Goal: Task Accomplishment & Management: Complete application form

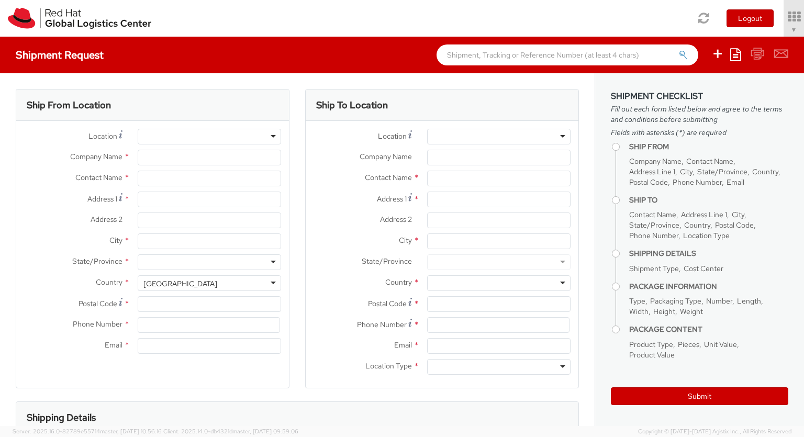
select select "850"
select select
type input "Red Hat Czech s.r.o."
type input "[PERSON_NAME]"
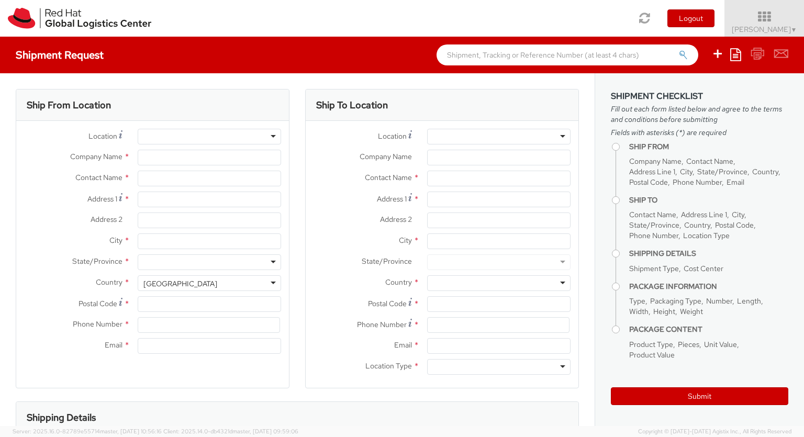
type input "Purkynova 647/111"
type input "[GEOGRAPHIC_DATA]"
type input "621 00"
type input "420 532 294 555"
type input "[EMAIL_ADDRESS][DOMAIN_NAME]"
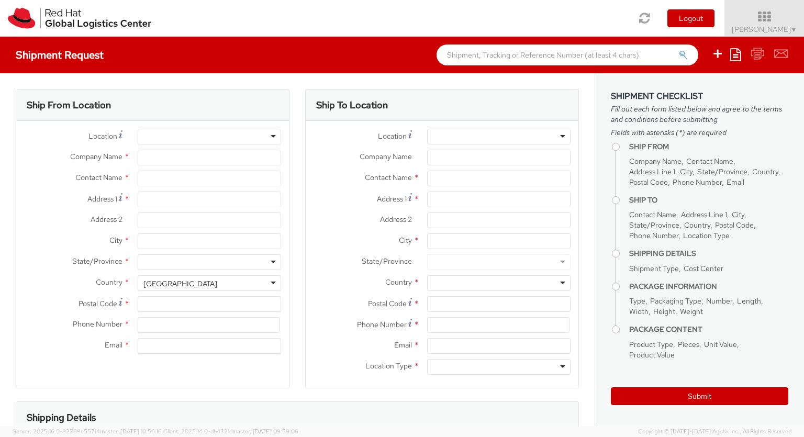
select select "CM"
select select "KGS"
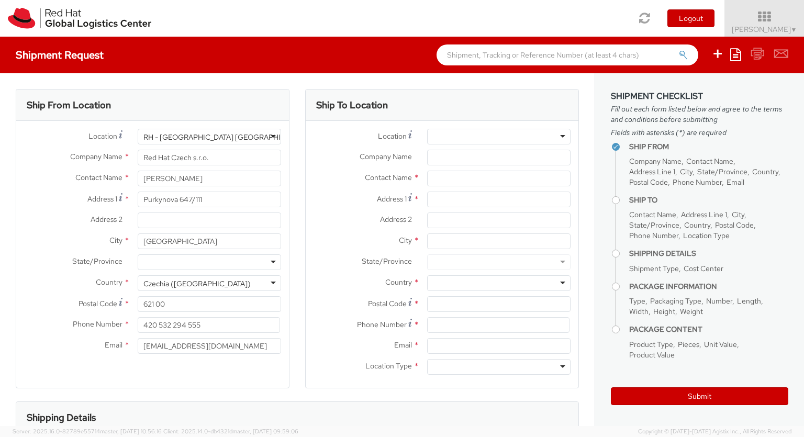
click at [499, 137] on div at bounding box center [498, 137] width 143 height 16
type input "RH - [GEOGRAPHIC_DATA] [GEOGRAPHIC_DATA]"
type input "Red Hat Czech s.r.o."
type input "Purkynova 665/115"
type input "[GEOGRAPHIC_DATA]"
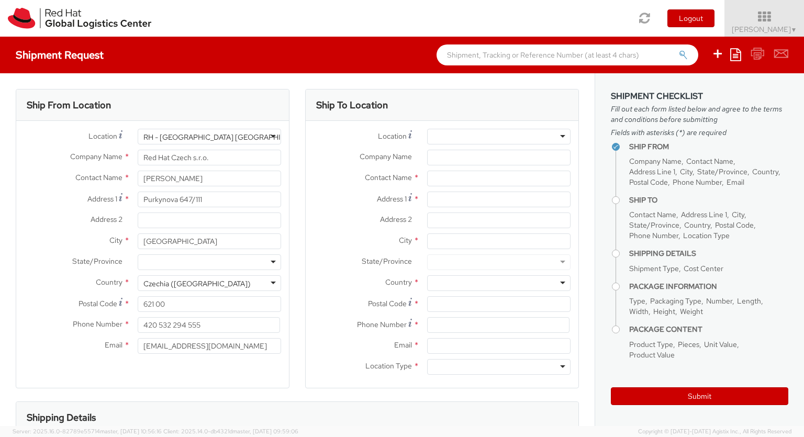
type input "621 00"
type input "420 532 294 555"
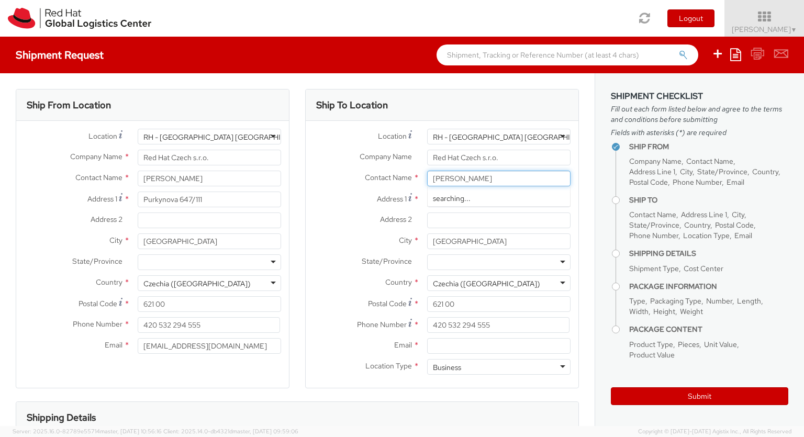
type input "[PERSON_NAME]"
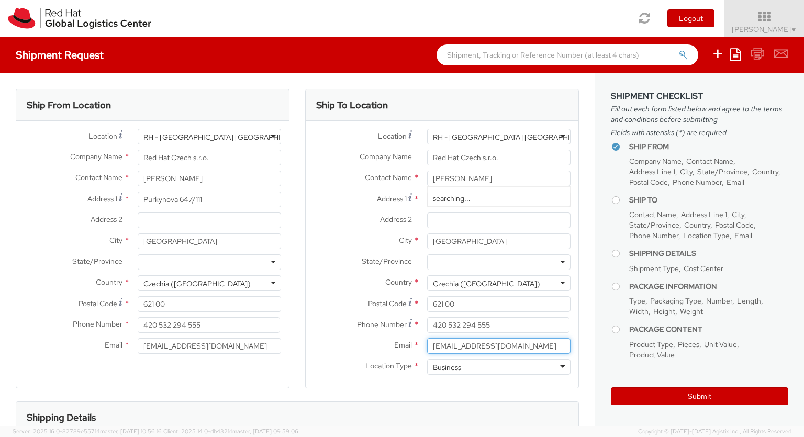
type input "[EMAIL_ADDRESS][DOMAIN_NAME]"
type input "[PHONE_NUMBER]"
type input "bu"
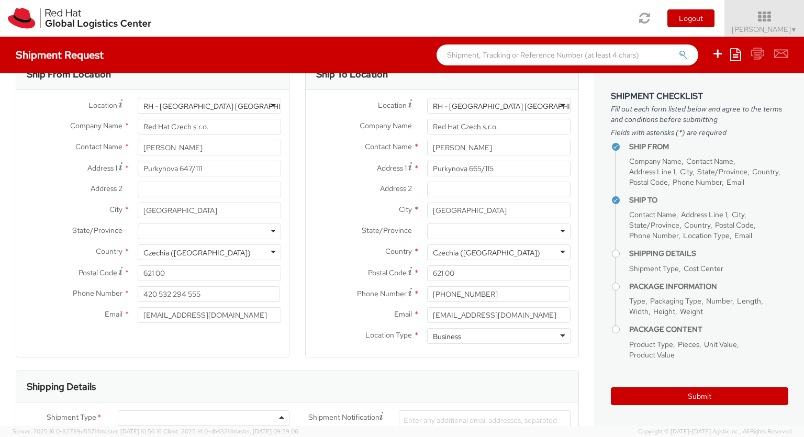
type input "ref"
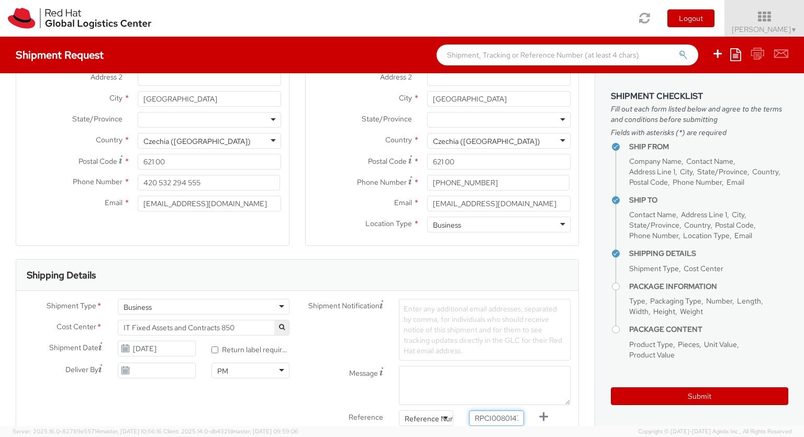
type input "RPCI0080147"
type input "[EMAIL_ADDRESS][DOMAIN_NAME]"
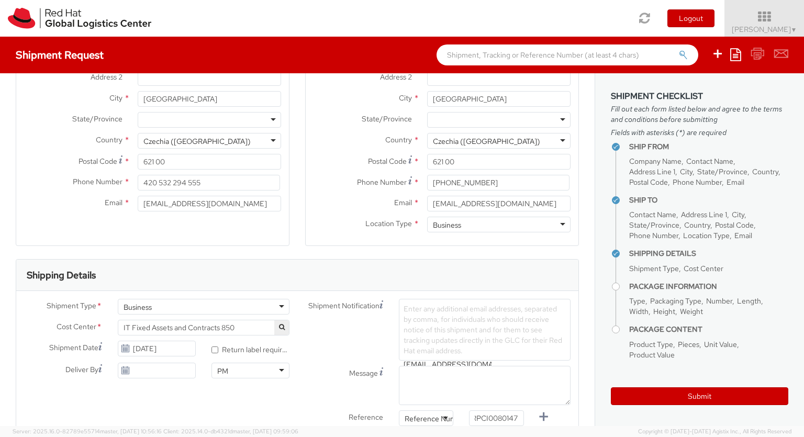
type input "[EMAIL_ADDRESS][DOMAIN_NAME]"
type input "lap"
select select "LAPTOP"
type input "your"
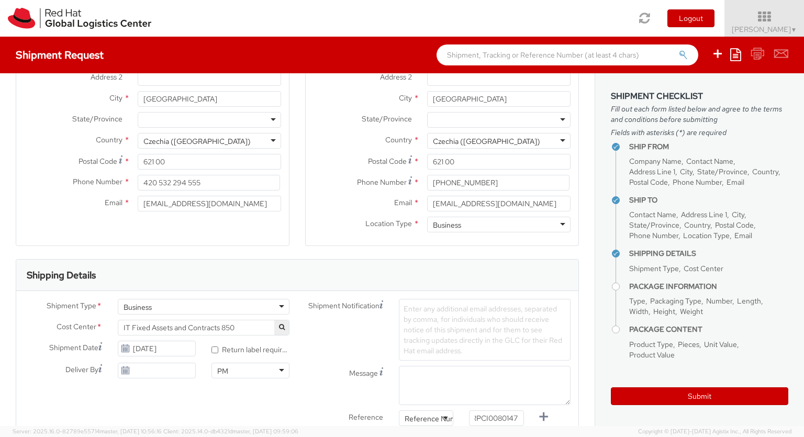
scroll to position [34, 0]
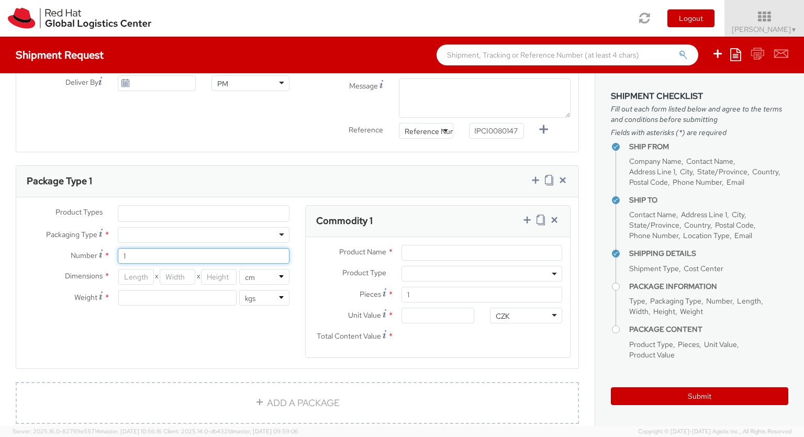
type input "1"
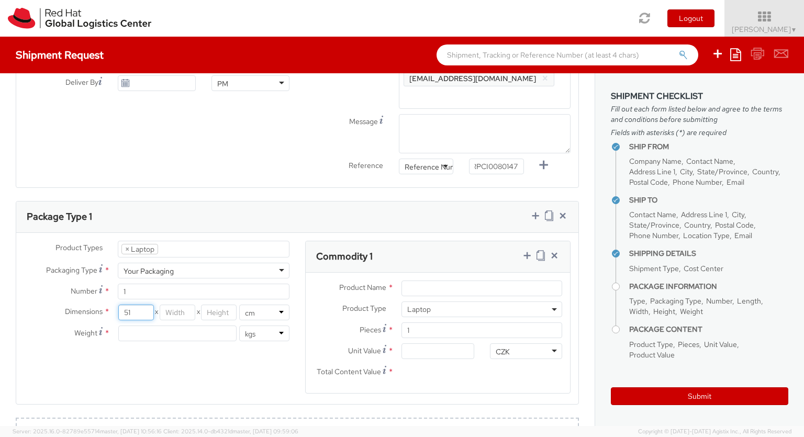
type input "51"
type input "32"
type input "8"
click at [438, 351] on input "Unit Value *" at bounding box center [437, 351] width 72 height 16
type input "1,758.10"
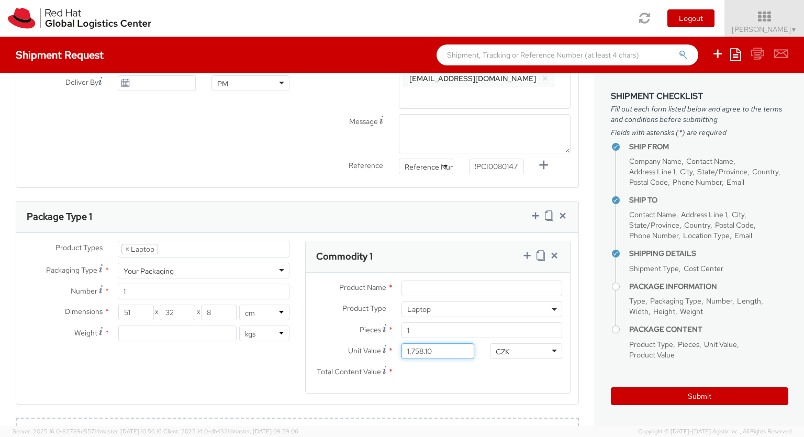
type input "1,758.10"
type input "EUR"
type input "2.7"
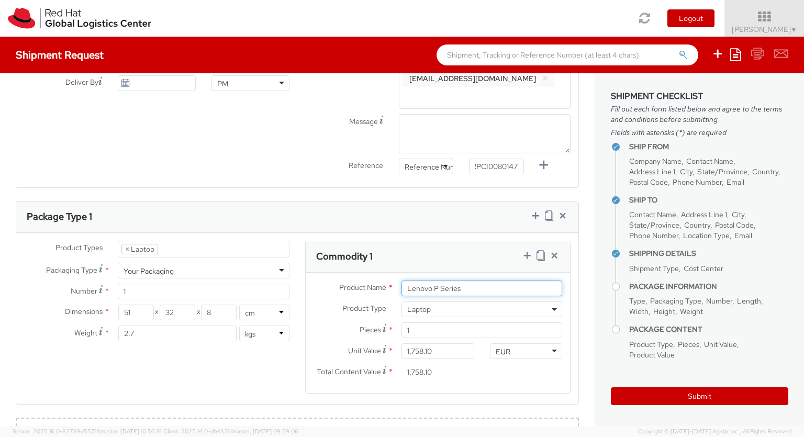
type input "Lenovo P Series"
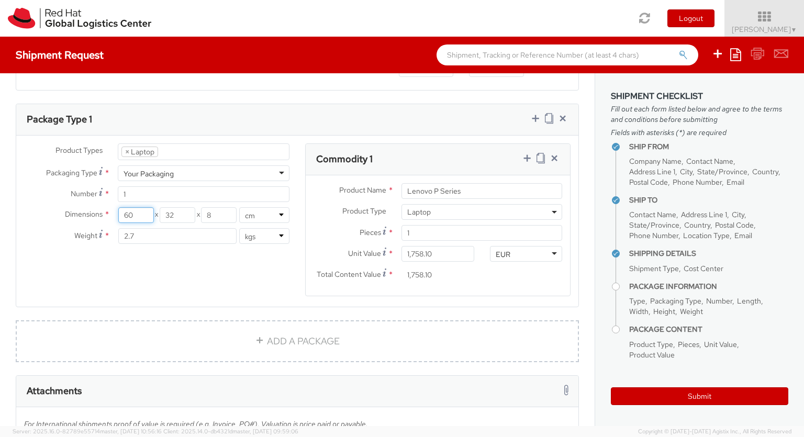
type input "60"
type input "40"
type input "20"
type input "5.5"
click at [527, 159] on icon at bounding box center [527, 158] width 10 height 10
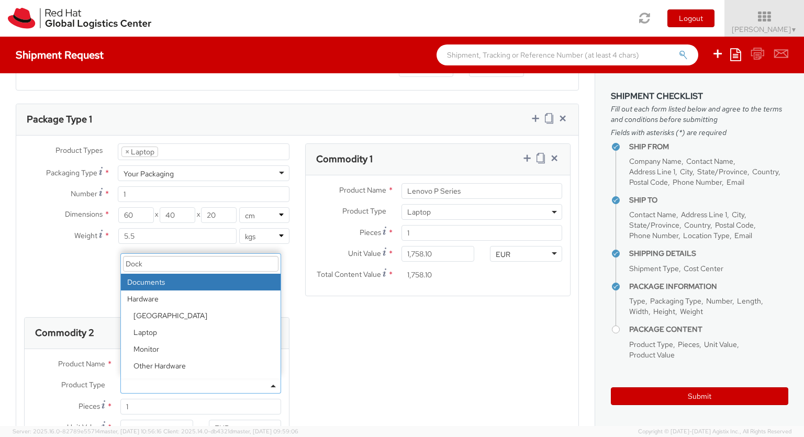
select select "DOC_STATION"
click at [156, 420] on input "Unit Value *" at bounding box center [156, 428] width 72 height 16
type input "250.00"
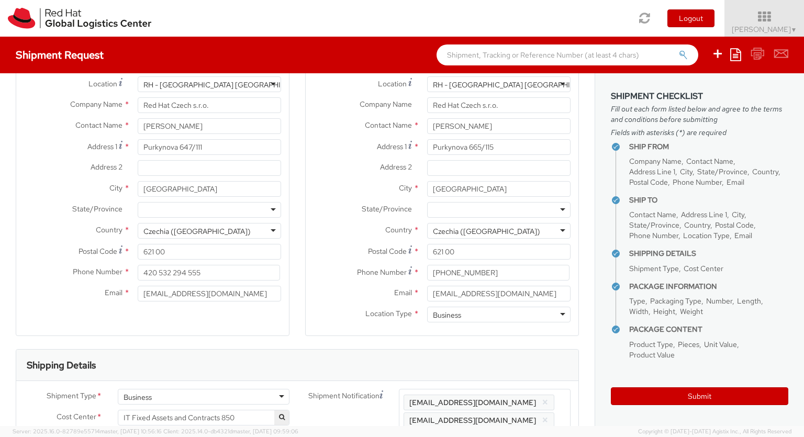
scroll to position [0, 0]
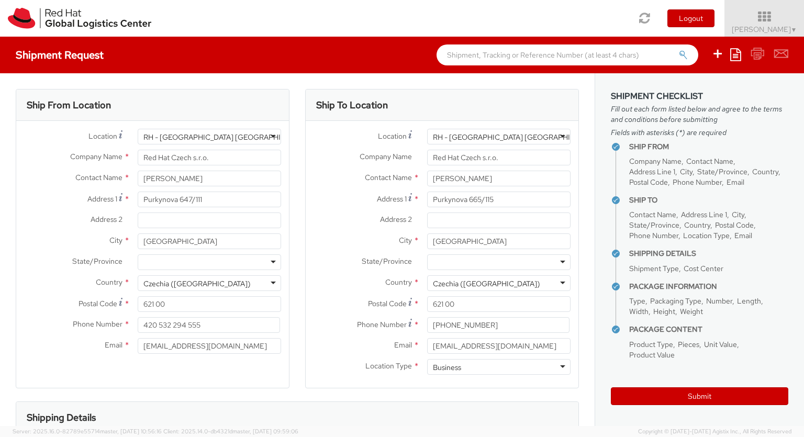
type input "Lenovo Thunderbolt 4 Workstation Dock"
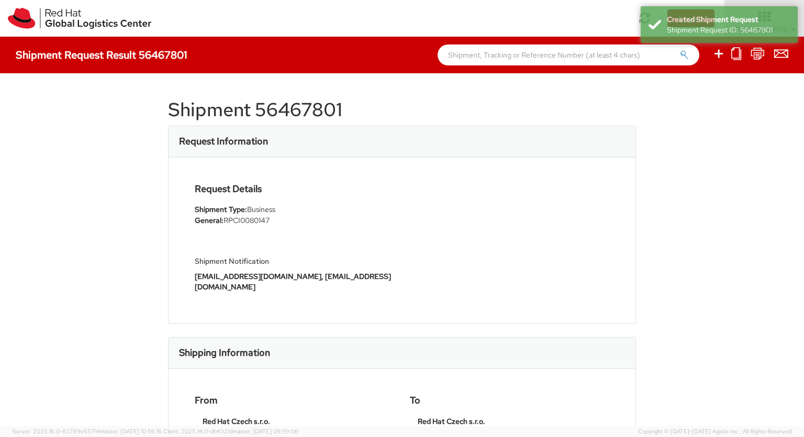
click at [719, 55] on icon at bounding box center [718, 53] width 13 height 13
select select
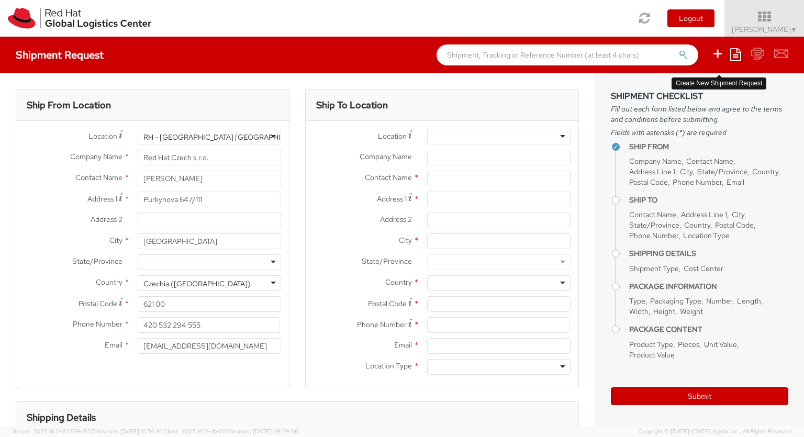
select select "850"
click at [499, 137] on div at bounding box center [498, 137] width 143 height 16
type input "RH - [GEOGRAPHIC_DATA] [GEOGRAPHIC_DATA]"
type input "Red Hat Czech s.r.o."
type input "Purkynova 665/115"
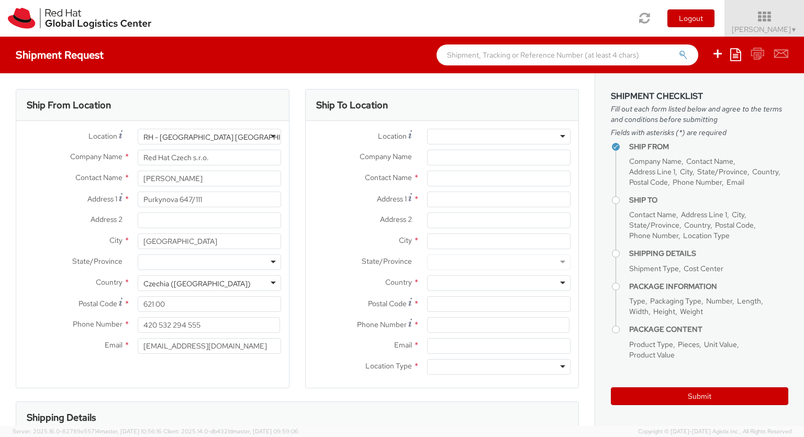
type input "[GEOGRAPHIC_DATA]"
type input "621 00"
type input "420 532 294 555"
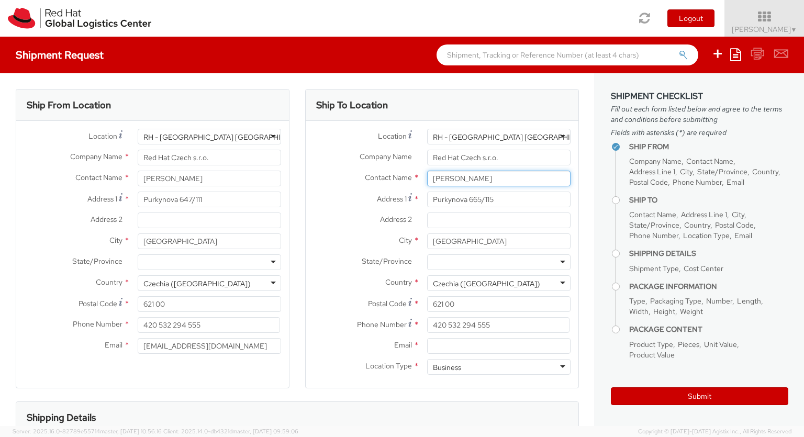
type input "[PERSON_NAME]"
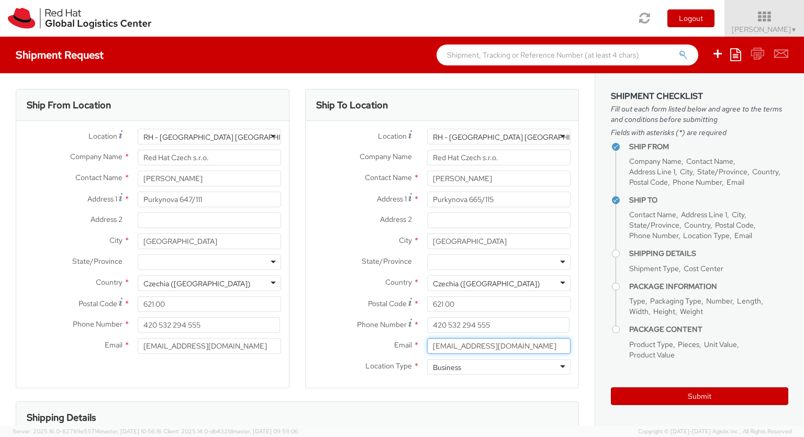
type input "[EMAIL_ADDRESS][DOMAIN_NAME]"
type input "[PHONE_NUMBER]"
type input "bu"
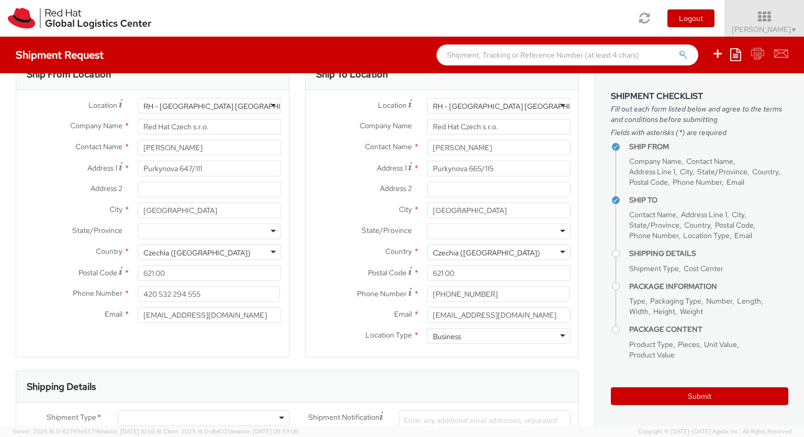
type input "ref"
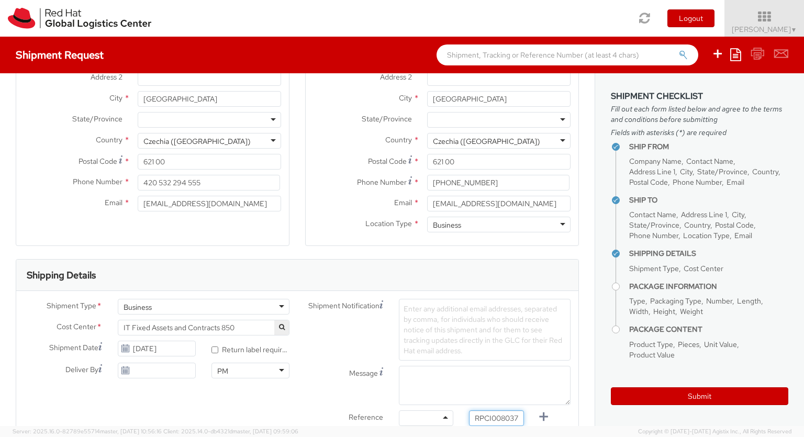
type input "RPCI0080375"
type input "[EMAIL_ADDRESS][DOMAIN_NAME]"
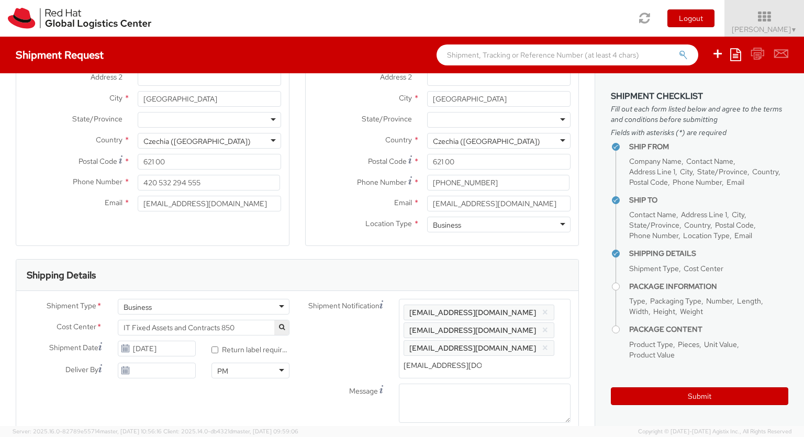
type input "[EMAIL_ADDRESS][DOMAIN_NAME]"
type input "lap"
select select "LAPTOP"
type input "your"
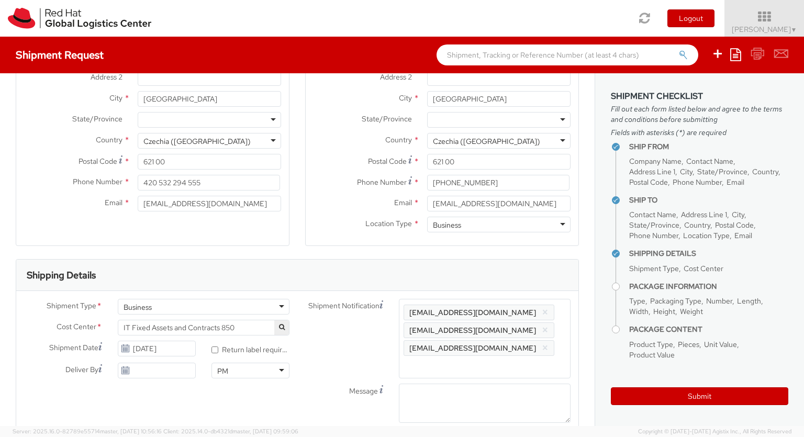
scroll to position [34, 0]
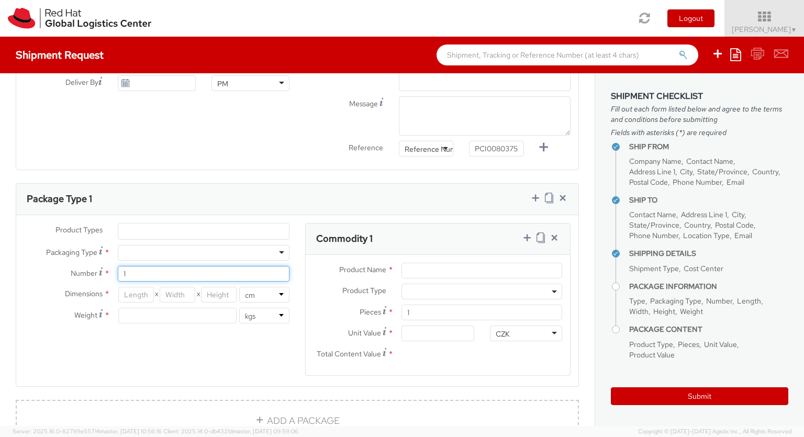
type input "1"
type input "51"
type input "32"
type input "8"
click at [438, 341] on input "Unit Value *" at bounding box center [437, 334] width 72 height 16
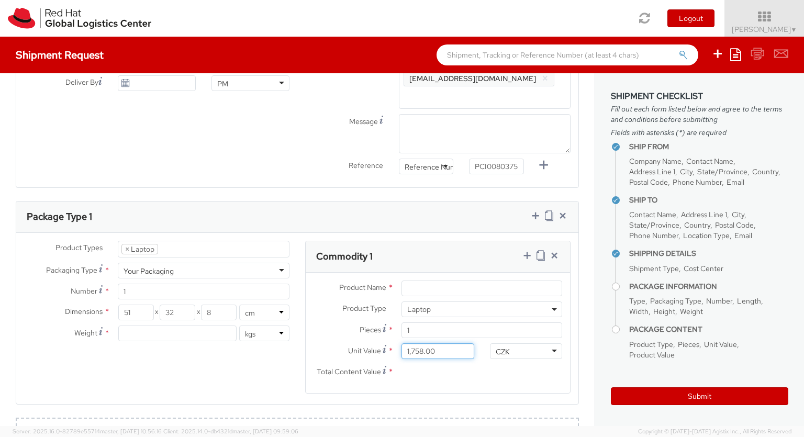
type input "1,758.10"
type input "EUR"
type input "2.7"
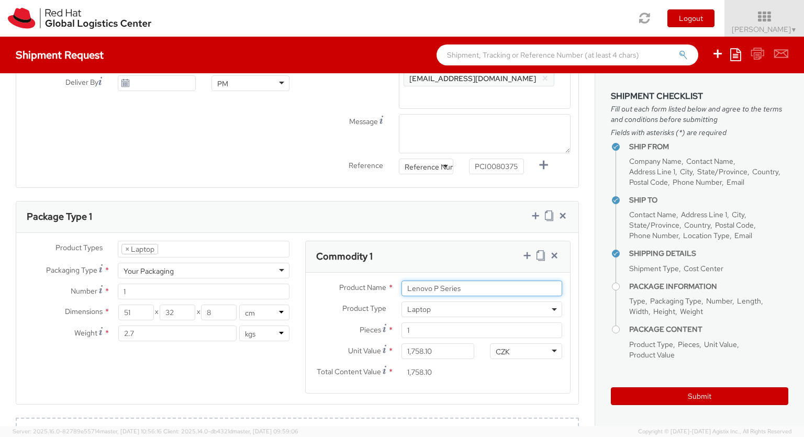
scroll to position [0, 0]
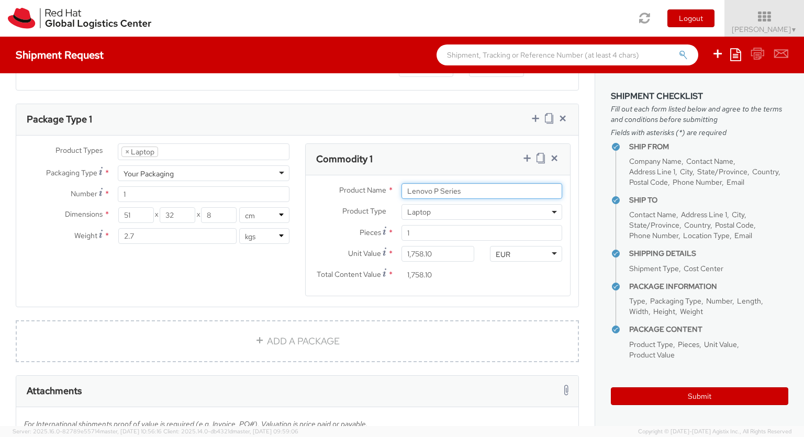
type input "Lenovo P Series"
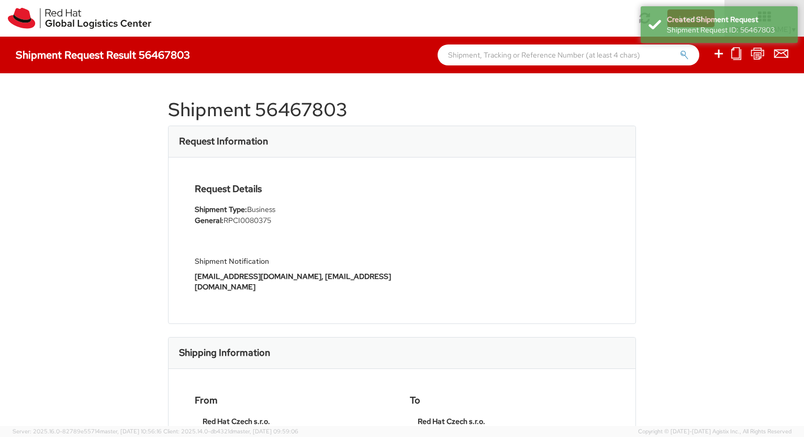
click at [719, 55] on icon at bounding box center [718, 53] width 13 height 13
select select
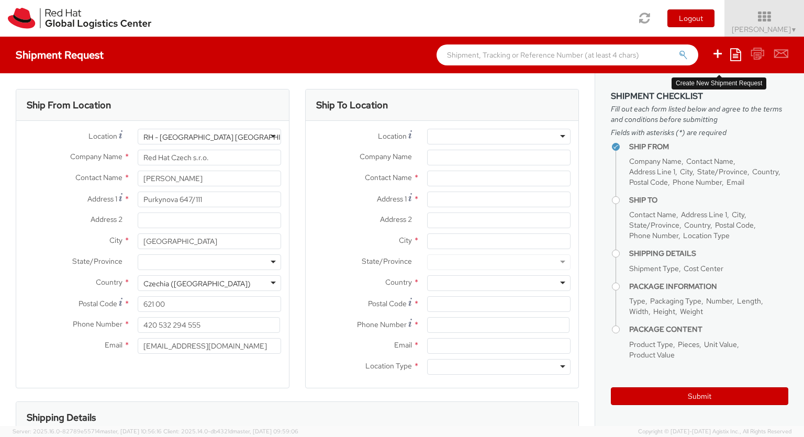
select select "850"
click at [499, 137] on div at bounding box center [498, 137] width 143 height 16
type input "RH - [GEOGRAPHIC_DATA] [GEOGRAPHIC_DATA]"
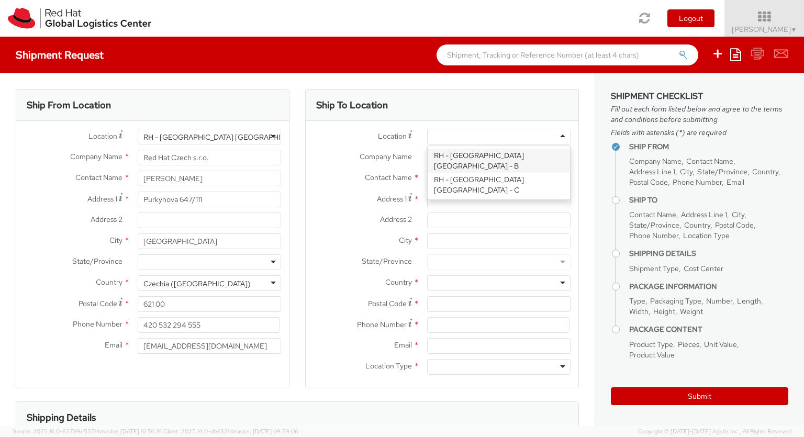
type input "Red Hat Czech s.r.o."
type input "Purkynova 665/115"
type input "[GEOGRAPHIC_DATA]"
type input "621 00"
type input "420 532 294 555"
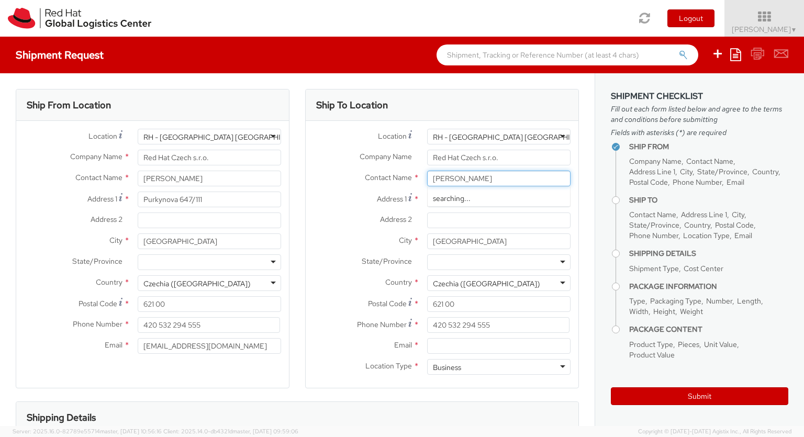
type input "[PERSON_NAME]"
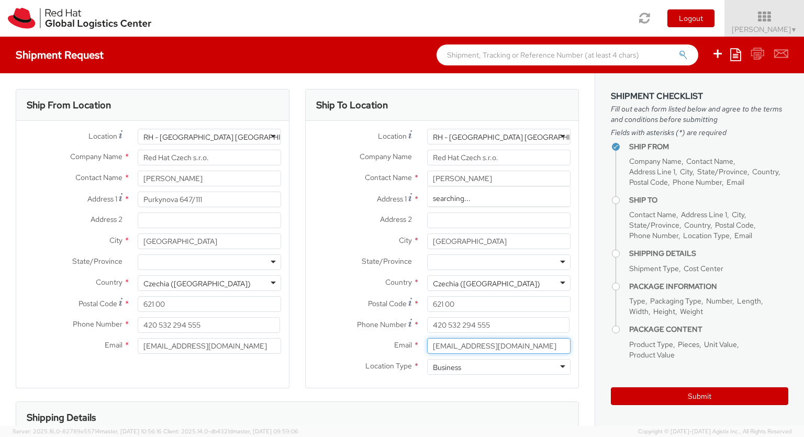
type input "[EMAIL_ADDRESS][DOMAIN_NAME]"
type input "420608844803"
type input "bu"
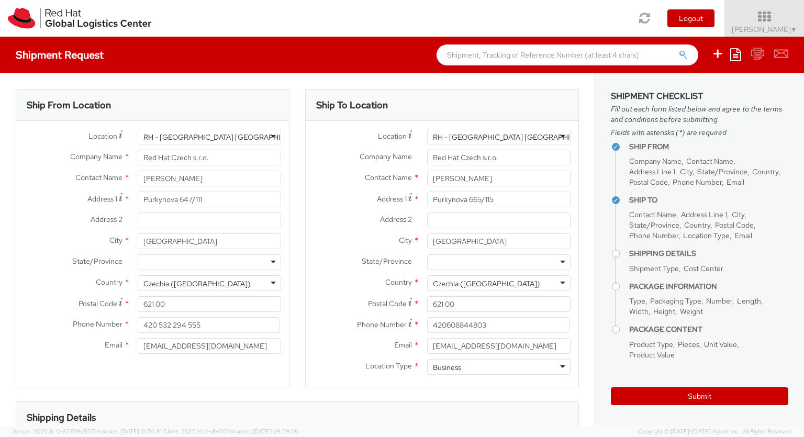
scroll to position [142, 0]
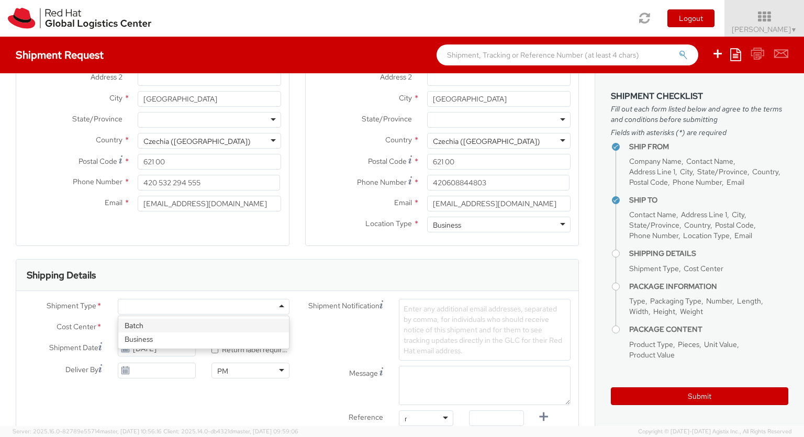
type input "ref"
type input "RPCI0080509"
type input "[EMAIL_ADDRESS][DOMAIN_NAME]"
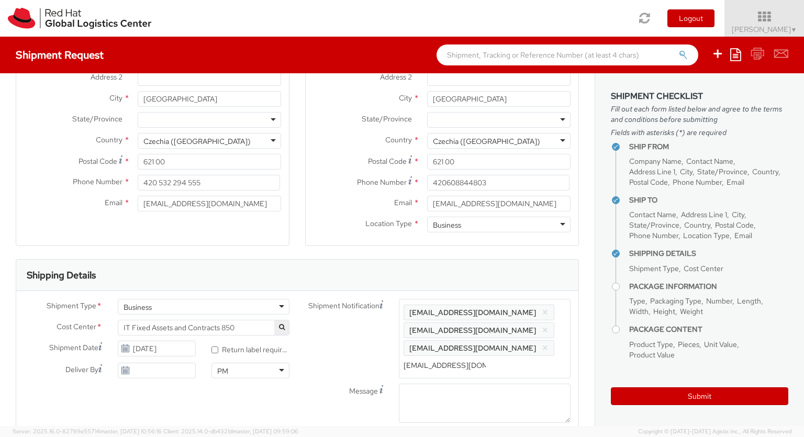
type input "[EMAIL_ADDRESS][DOMAIN_NAME]"
type input "lap"
select select "LAPTOP"
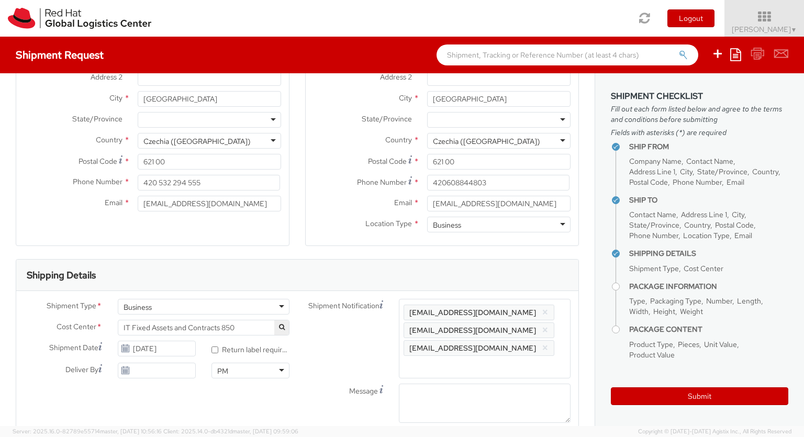
type input "your"
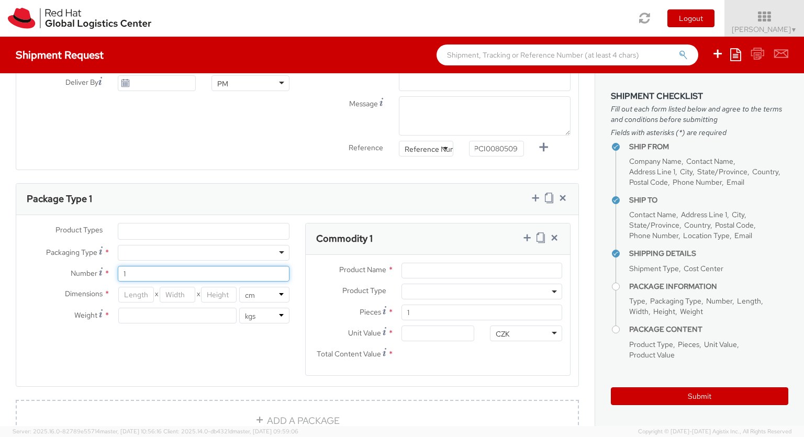
type input "1"
type input "43"
type input "32"
type input "8.5"
click at [438, 341] on input "Unit Value *" at bounding box center [437, 334] width 72 height 16
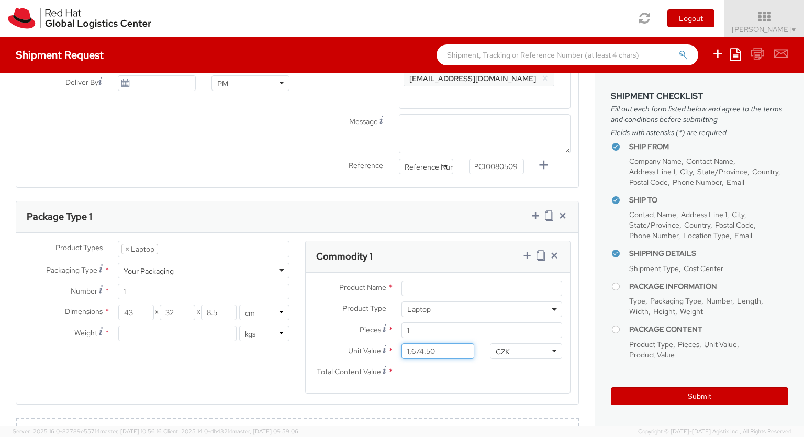
type input "1,674.52"
type input "EUR"
type input "3"
type input "Macbook Air 15"
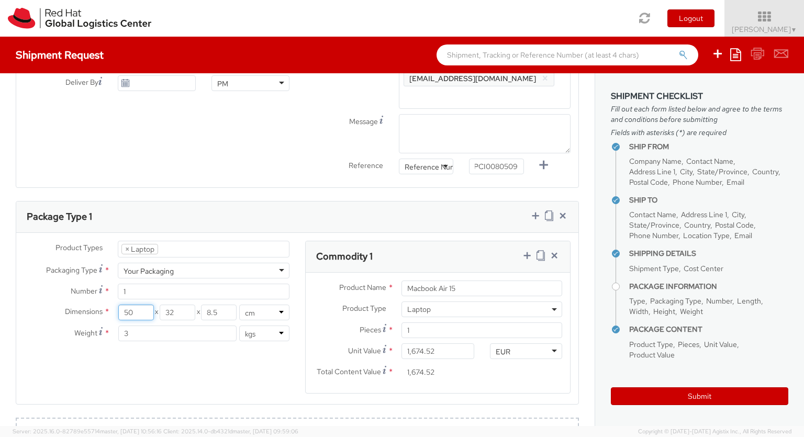
type input "50"
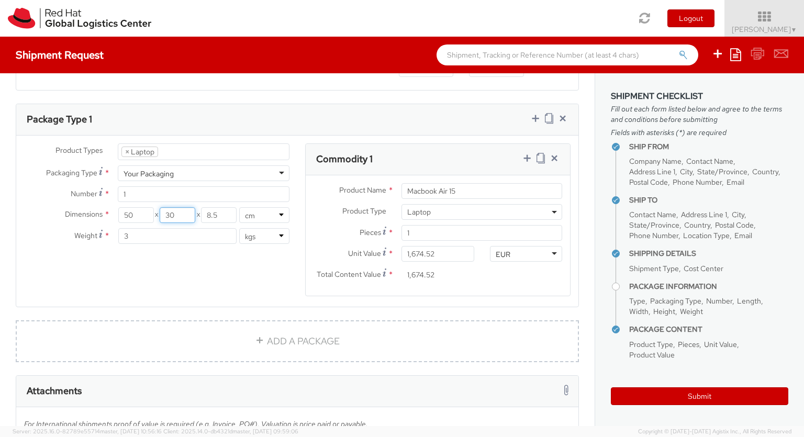
type input "30"
type input "20"
type input "3.8"
click at [527, 159] on icon at bounding box center [527, 158] width 10 height 10
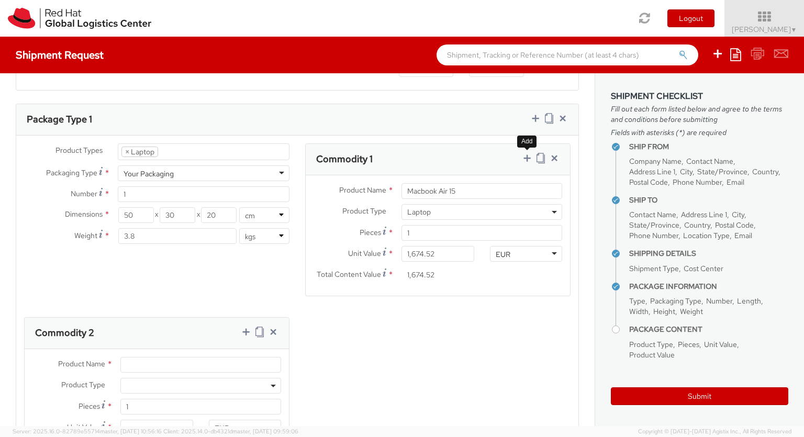
click at [200, 386] on span at bounding box center [200, 386] width 161 height 16
select select "DOC_STATION"
click at [156, 420] on input "Unit Value *" at bounding box center [156, 428] width 72 height 16
type input "59.94"
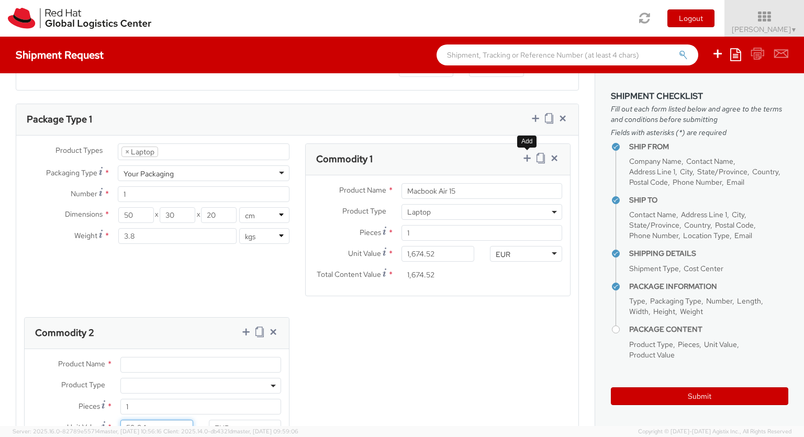
type input "59.94"
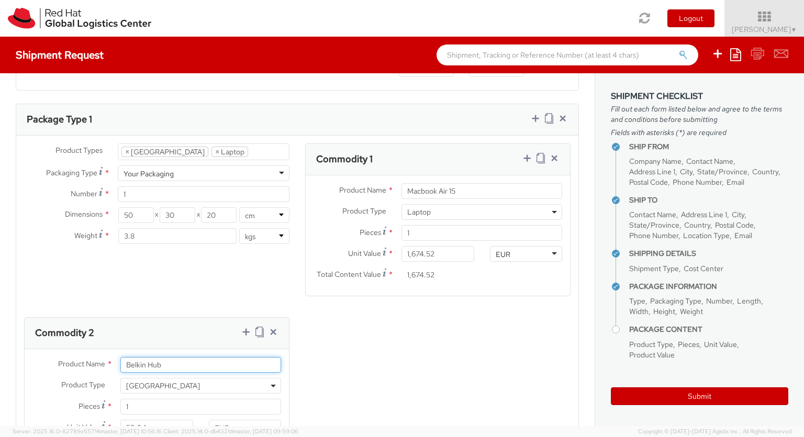
scroll to position [537, 0]
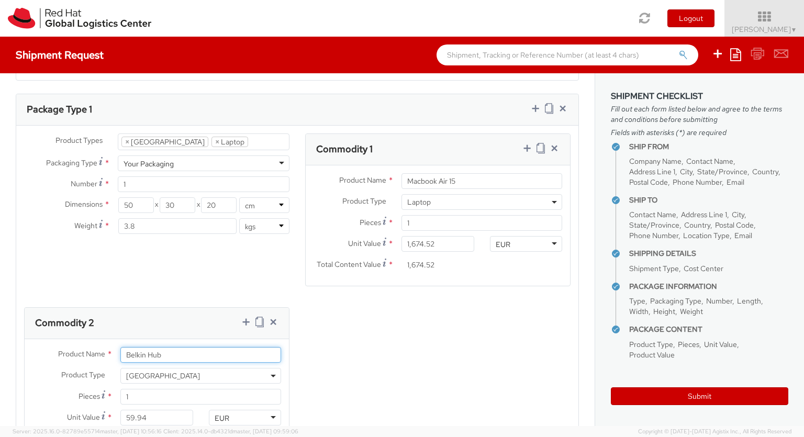
type input "Belkin Hub"
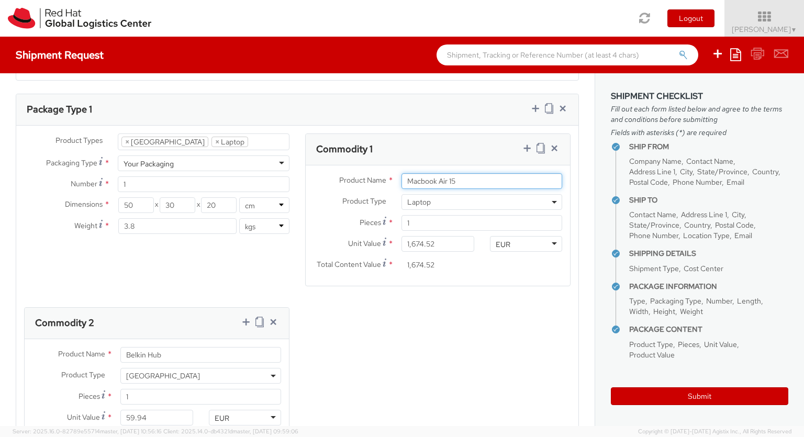
click at [473, 178] on input "Macbook Air 15" at bounding box center [481, 181] width 161 height 16
type input "Macbook Air 13"
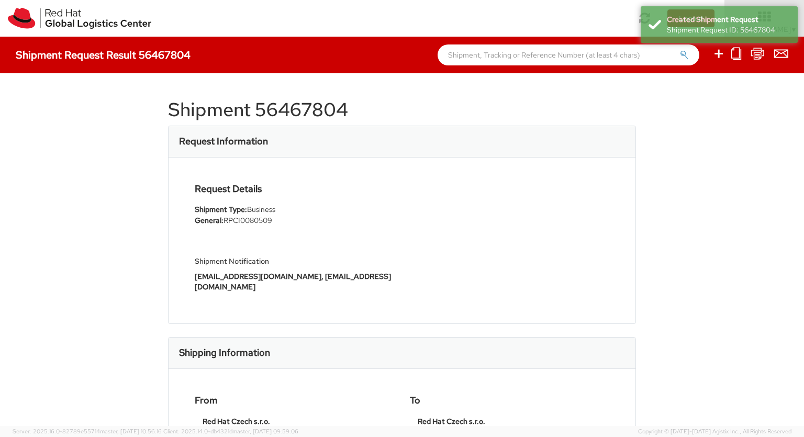
click at [719, 55] on icon at bounding box center [718, 53] width 13 height 13
select select
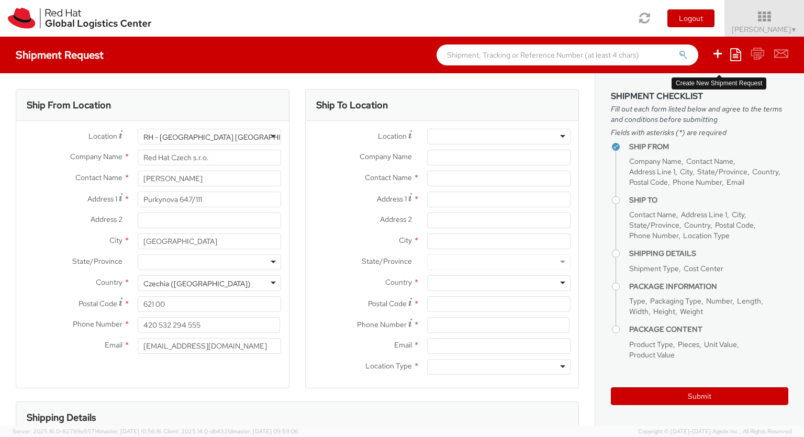
select select "850"
click at [499, 137] on div at bounding box center [498, 137] width 143 height 16
type input "RH - [GEOGRAPHIC_DATA] [GEOGRAPHIC_DATA]"
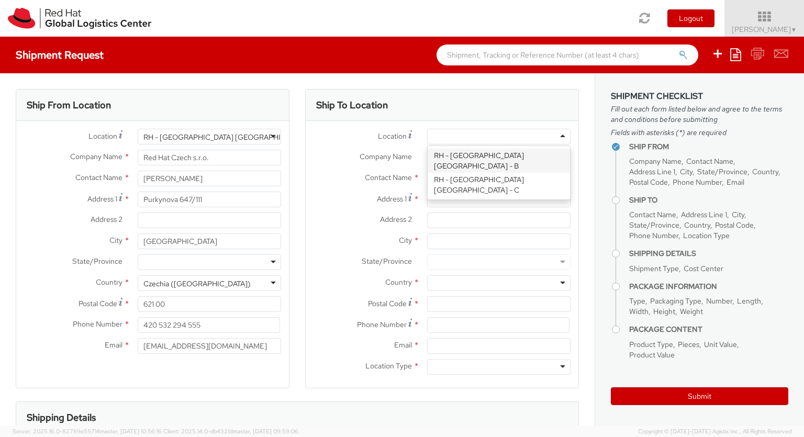
type input "Red Hat Czech s.r.o."
type input "Purkynova 665/115"
type input "[GEOGRAPHIC_DATA]"
type input "621 00"
type input "420 532 294 555"
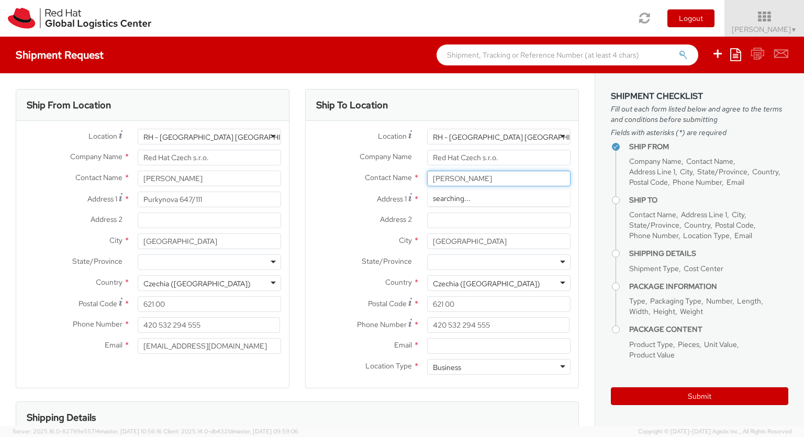
type input "[PERSON_NAME]"
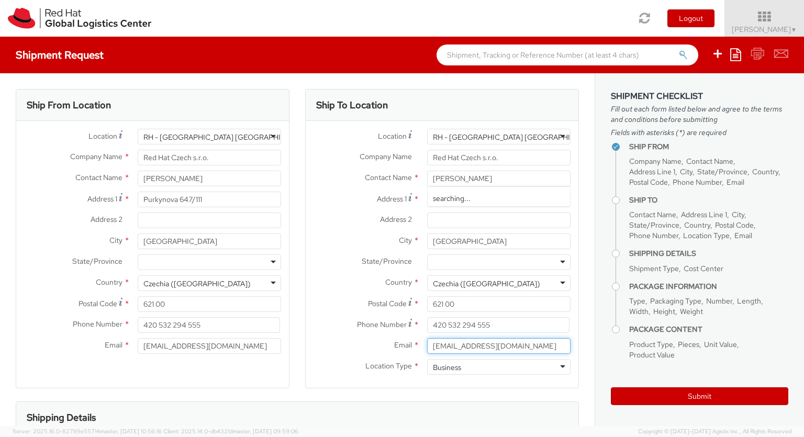
type input "[EMAIL_ADDRESS][DOMAIN_NAME]"
type input "[PHONE_NUMBER]"
type input "bu"
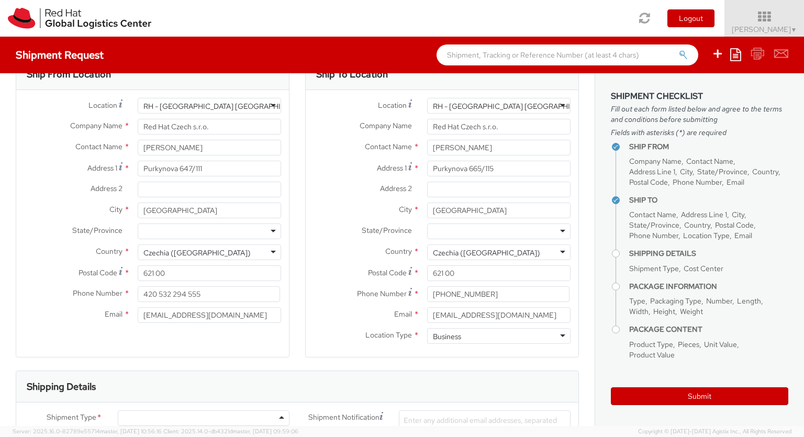
type input "ref"
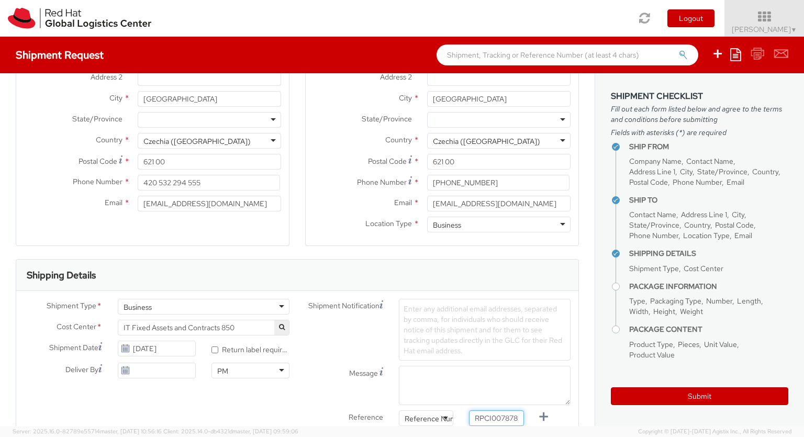
type input "RPCI0078780"
type input "[EMAIL_ADDRESS][DOMAIN_NAME]"
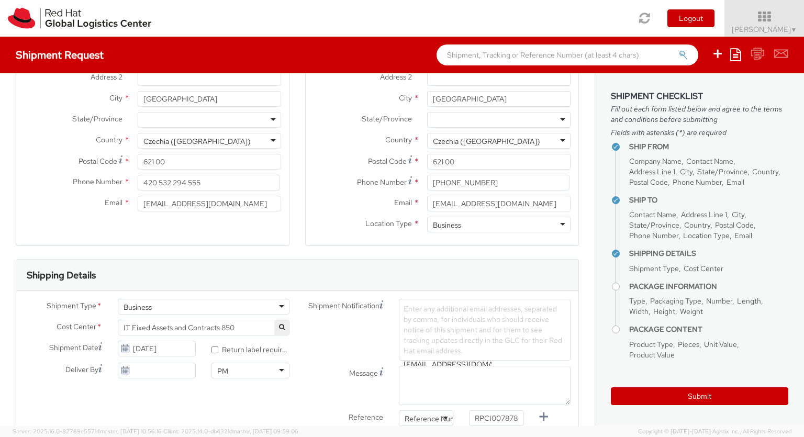
type input "lap"
select select "LAPTOP"
type input "your"
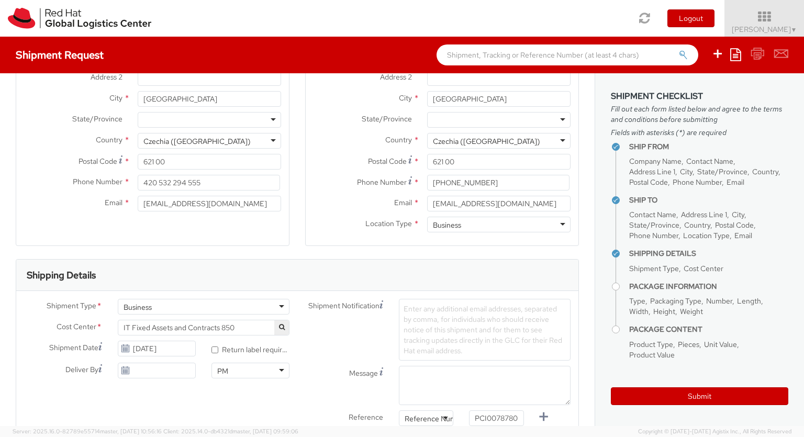
scroll to position [34, 0]
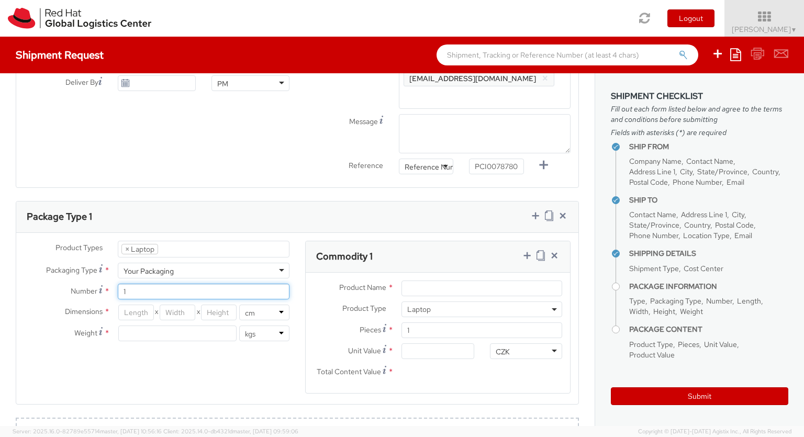
type input "1"
type input "42"
type input "28"
type input "8"
click at [438, 351] on input "Unit Value *" at bounding box center [437, 351] width 72 height 16
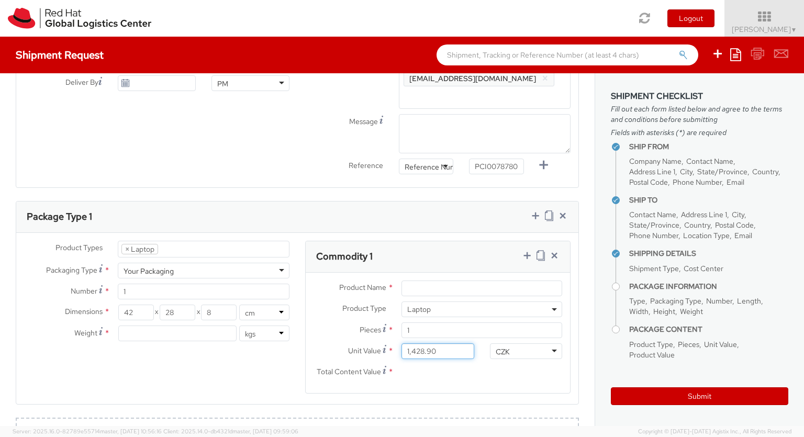
type input "1,428.98"
type input "EUR"
type input "2.5"
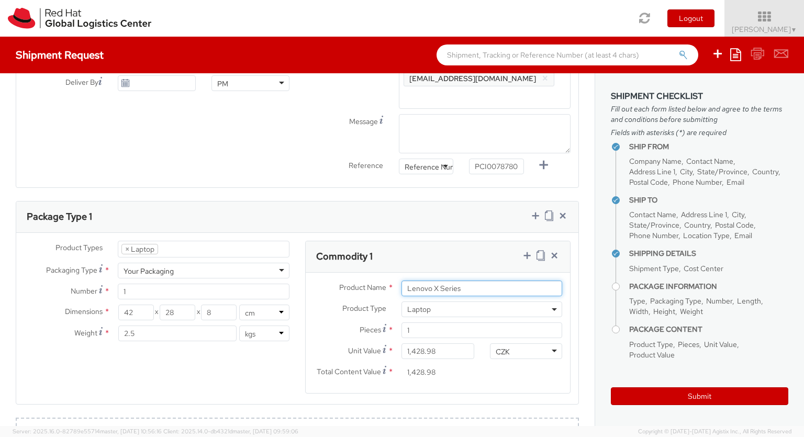
scroll to position [0, 0]
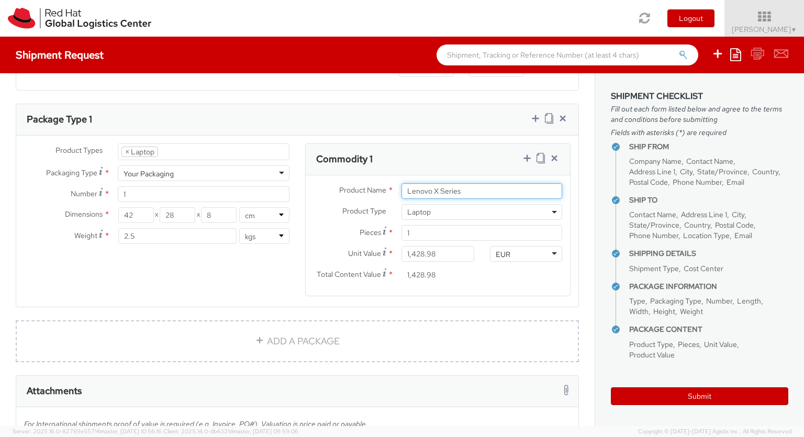
type input "Lenovo X Series"
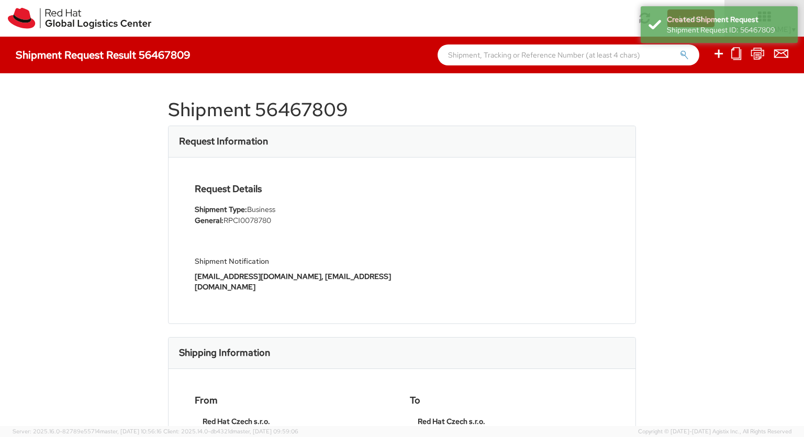
click at [719, 55] on icon at bounding box center [718, 53] width 13 height 13
select select
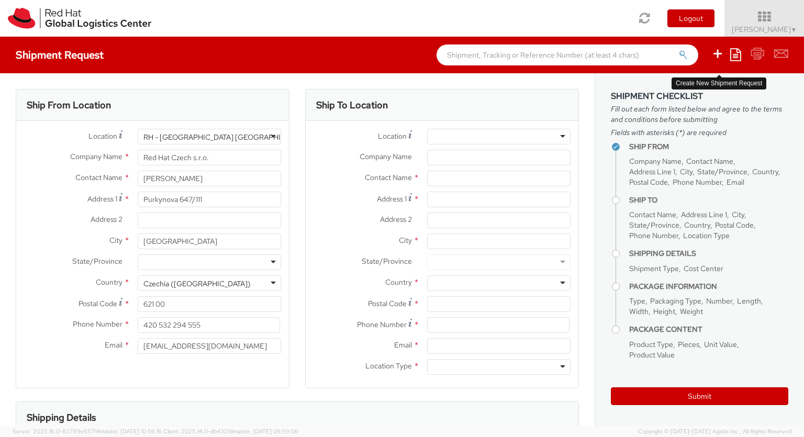
select select "850"
click at [499, 137] on div at bounding box center [498, 137] width 143 height 16
type input "RH - [GEOGRAPHIC_DATA] [GEOGRAPHIC_DATA]"
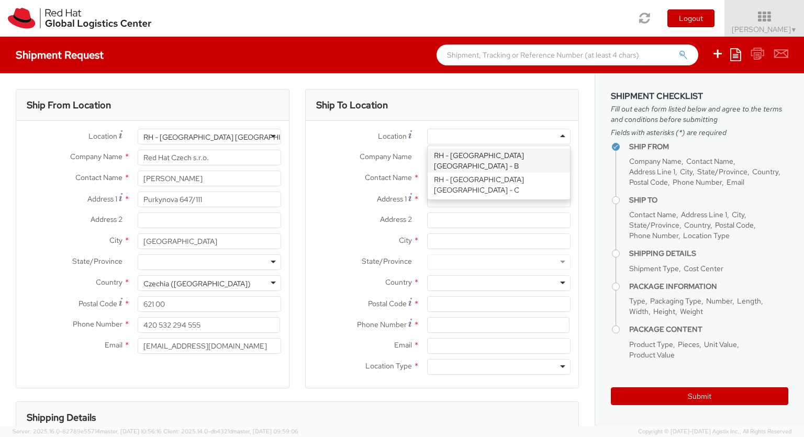
type input "Red Hat Czech s.r.o."
type input "Purkynova 665/115"
type input "[GEOGRAPHIC_DATA]"
type input "621 00"
type input "420 532 294 555"
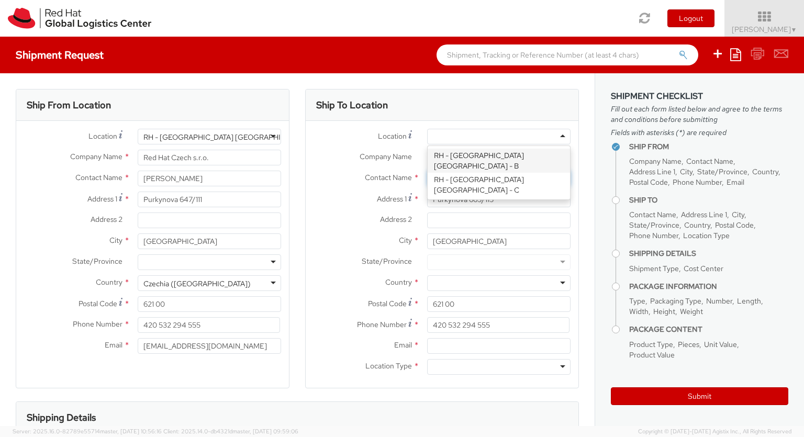
type input "[PERSON_NAME]"
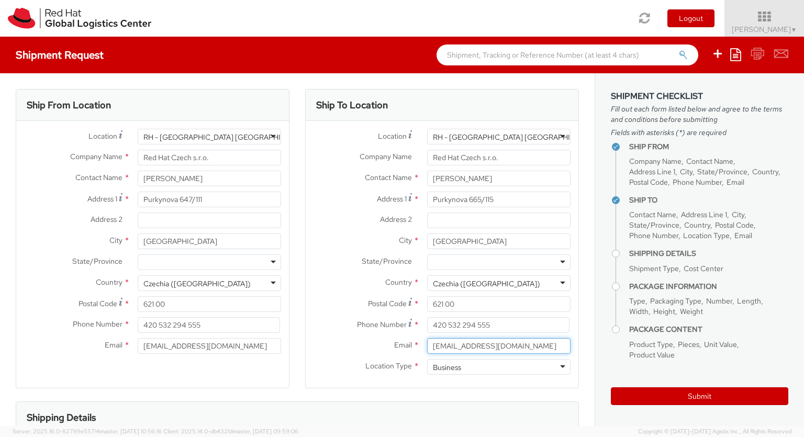
type input "[EMAIL_ADDRESS][DOMAIN_NAME]"
type input "732333065"
type input "bu"
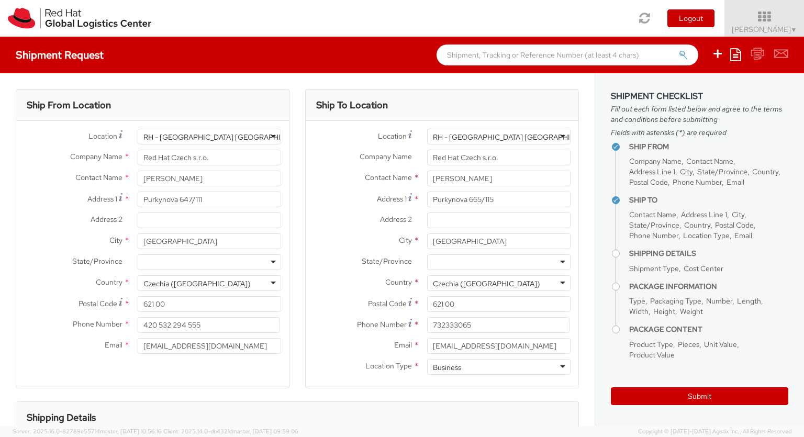
scroll to position [142, 0]
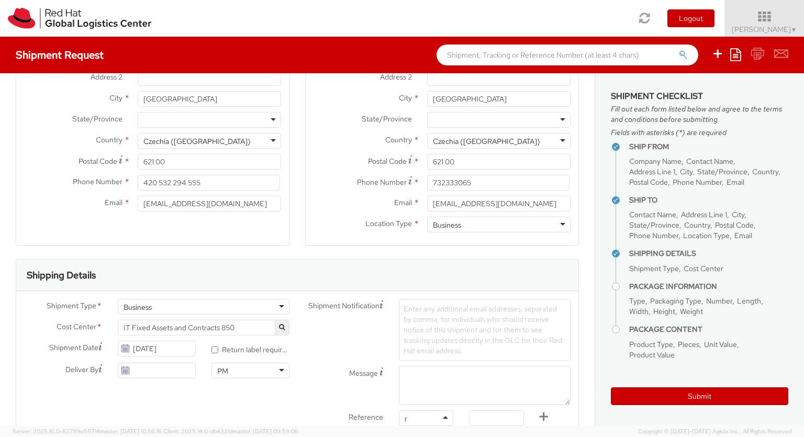
type input "ref"
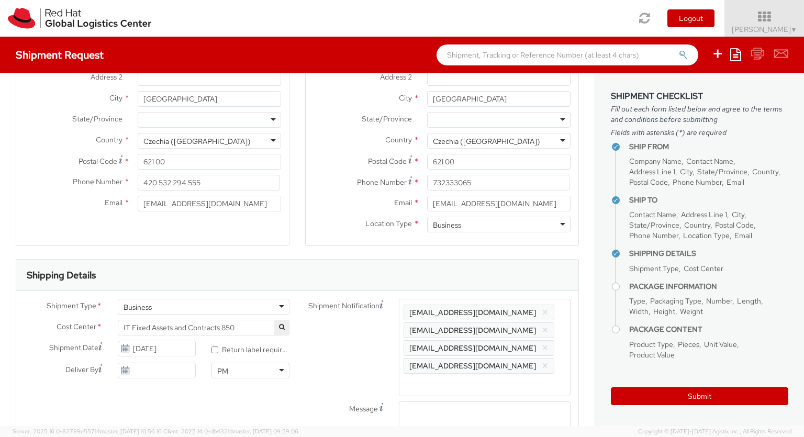
scroll to position [34, 0]
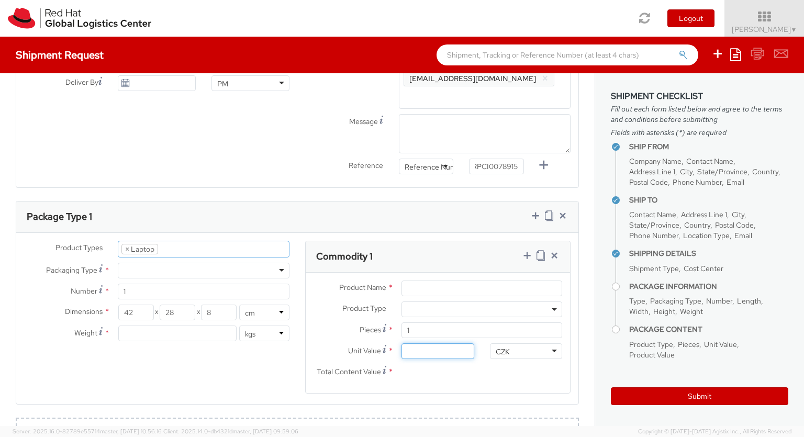
click at [438, 351] on input "Unit Value *" at bounding box center [437, 351] width 72 height 16
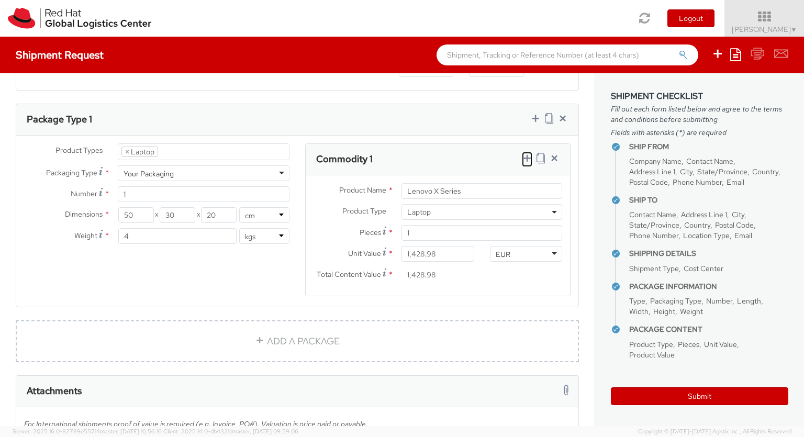
click at [527, 159] on icon at bounding box center [527, 158] width 10 height 10
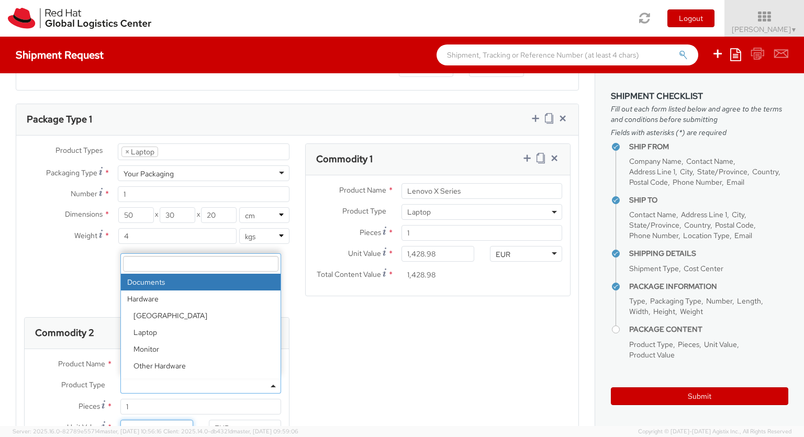
click at [156, 420] on input "Unit Value *" at bounding box center [156, 428] width 72 height 16
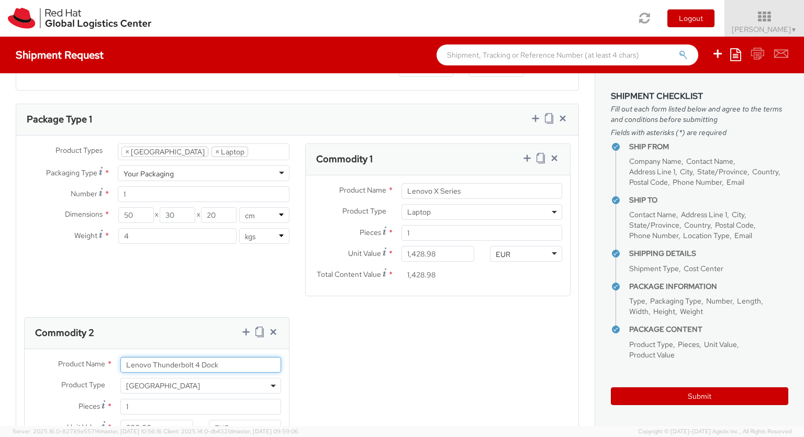
scroll to position [537, 0]
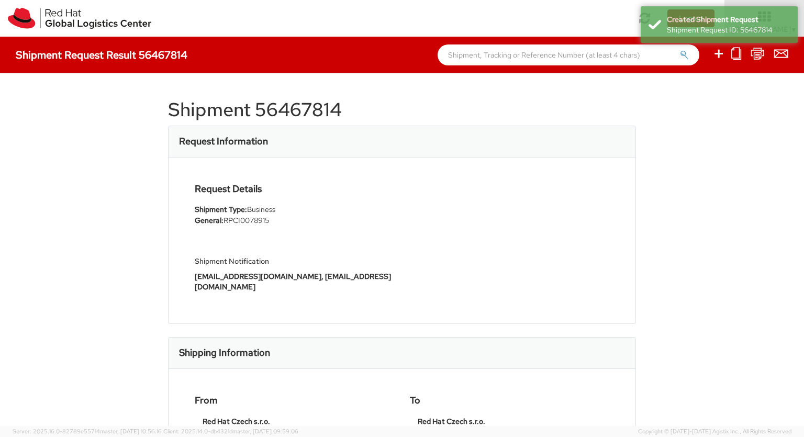
click at [719, 55] on icon at bounding box center [718, 53] width 13 height 13
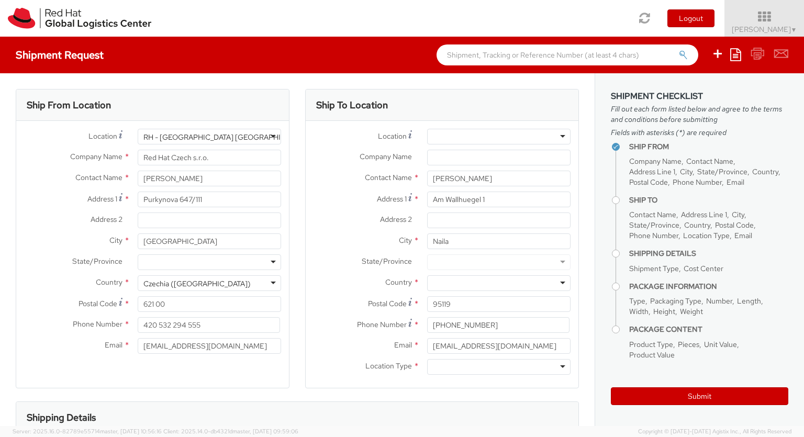
click at [499, 283] on div at bounding box center [498, 283] width 143 height 16
click at [499, 390] on div "Ship To Location Location * [GEOGRAPHIC_DATA] - [GEOGRAPHIC_DATA] - [GEOGRAPHIC…" at bounding box center [442, 245] width 274 height 312
click at [499, 367] on div at bounding box center [498, 367] width 143 height 16
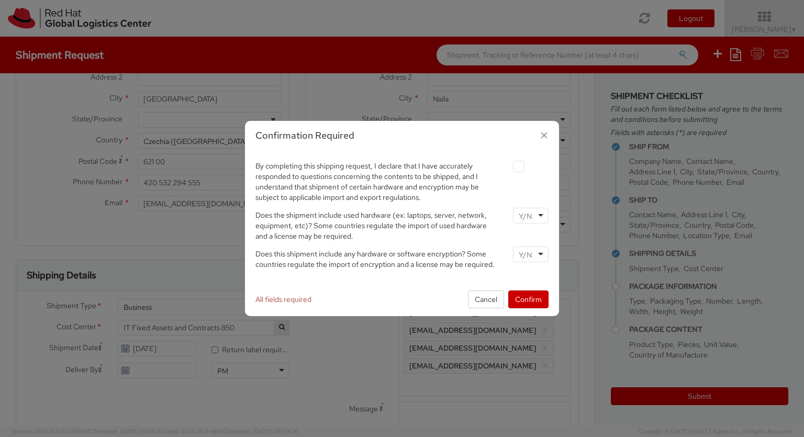
scroll to position [34, 0]
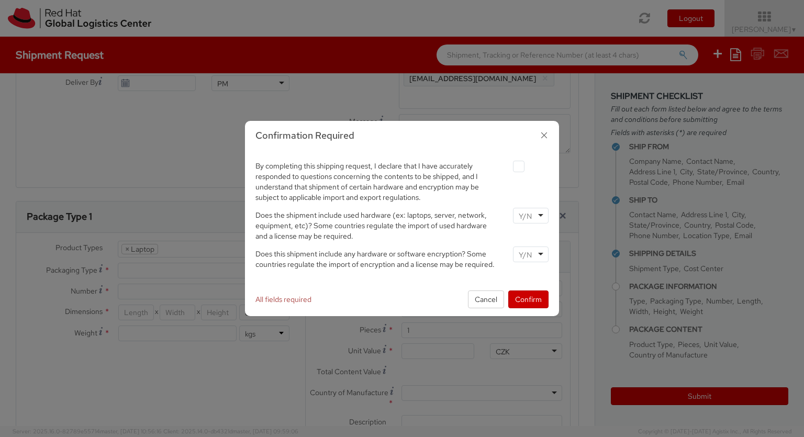
click at [518, 166] on label at bounding box center [519, 167] width 12 height 12
click at [510, 166] on input "checkbox" at bounding box center [506, 166] width 7 height 7
click at [530, 215] on input "select-one" at bounding box center [526, 216] width 15 height 10
click at [530, 254] on input "select-one" at bounding box center [526, 255] width 15 height 10
click at [528, 299] on button "Confirm" at bounding box center [528, 299] width 40 height 18
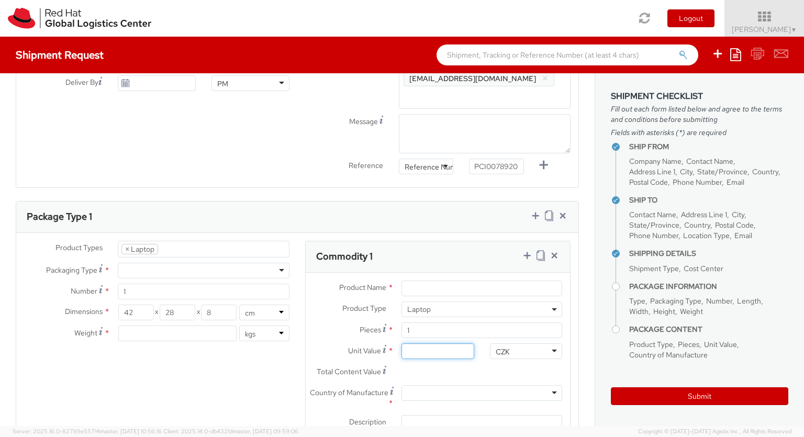
click at [438, 351] on input "Unit Value *" at bounding box center [437, 351] width 72 height 16
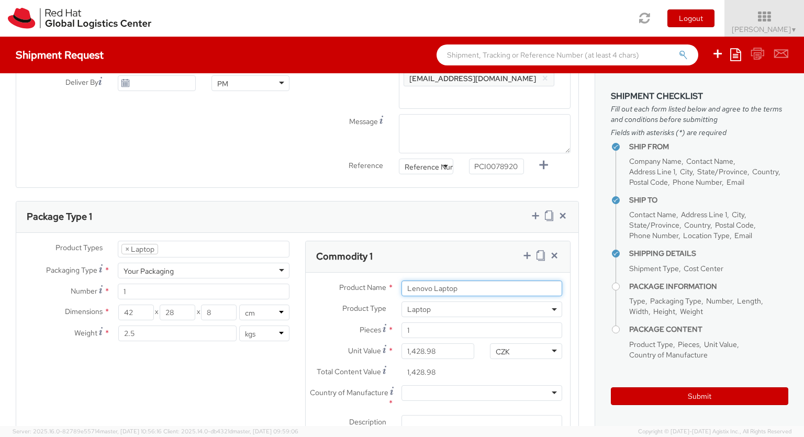
scroll to position [0, 0]
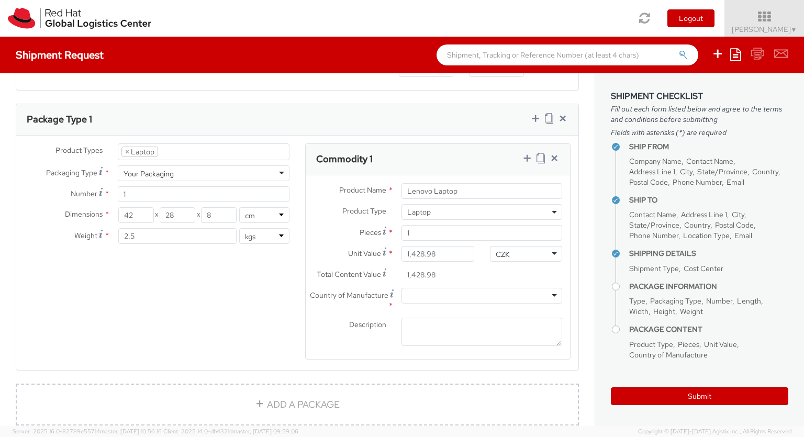
click at [481, 296] on div at bounding box center [481, 296] width 161 height 16
click at [527, 159] on icon at bounding box center [527, 158] width 10 height 10
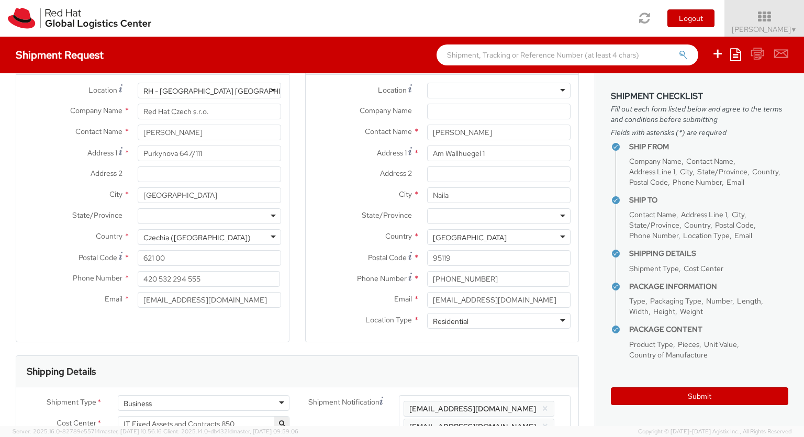
scroll to position [0, 0]
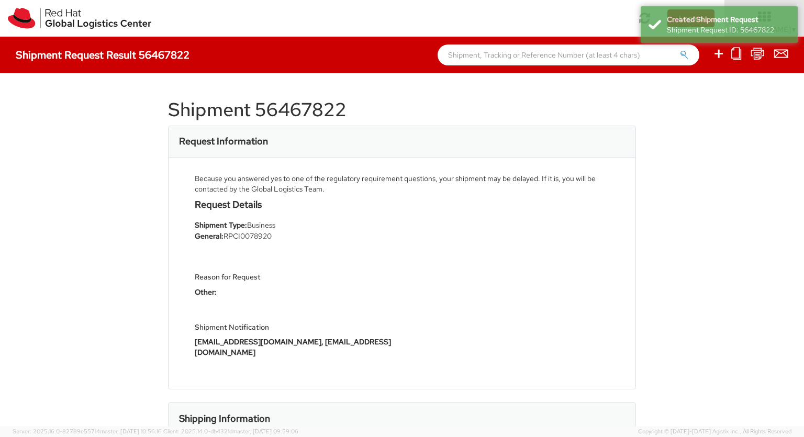
click at [719, 55] on icon at bounding box center [718, 53] width 13 height 13
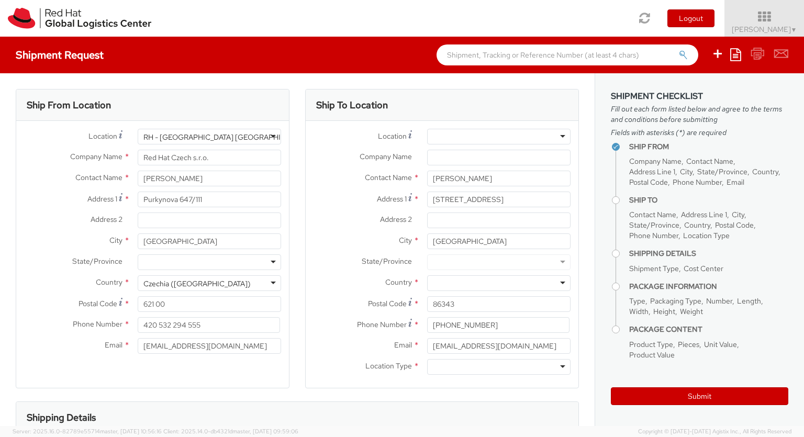
click at [499, 283] on div at bounding box center [498, 283] width 143 height 16
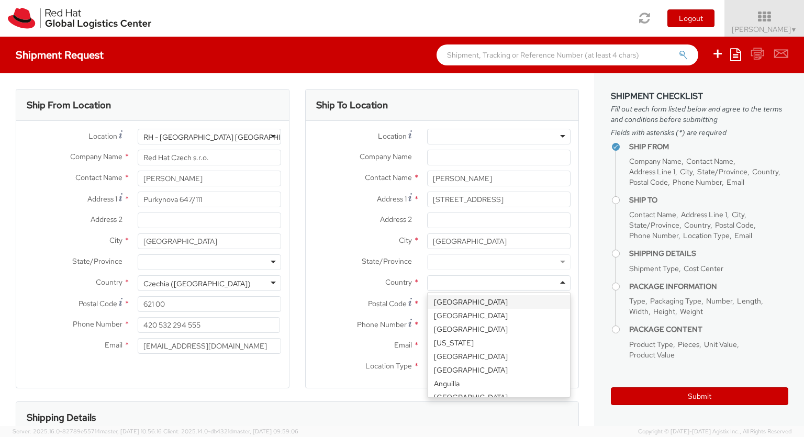
click at [499, 390] on div "Ship To Location Location * [GEOGRAPHIC_DATA] - [GEOGRAPHIC_DATA] - [GEOGRAPHIC…" at bounding box center [442, 245] width 274 height 312
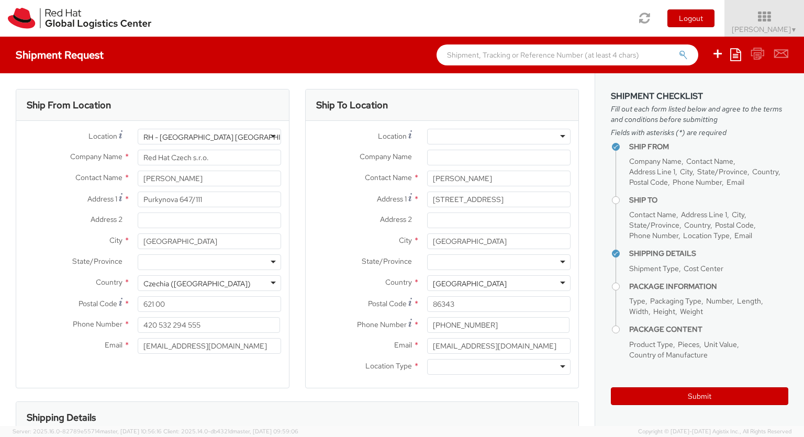
click at [499, 367] on div at bounding box center [498, 367] width 143 height 16
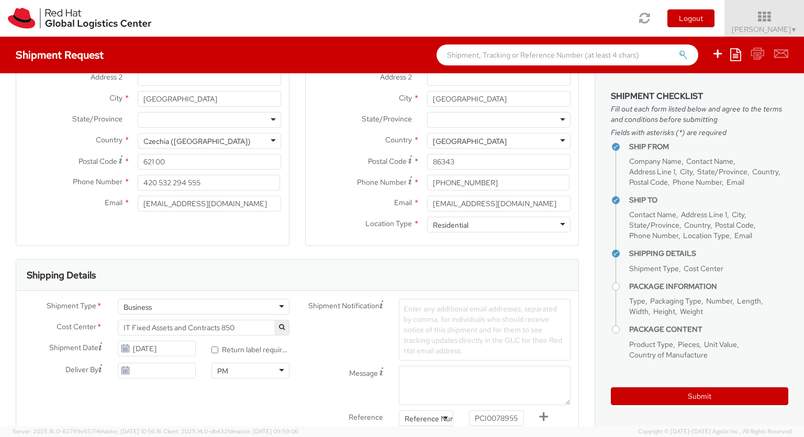
scroll to position [34, 0]
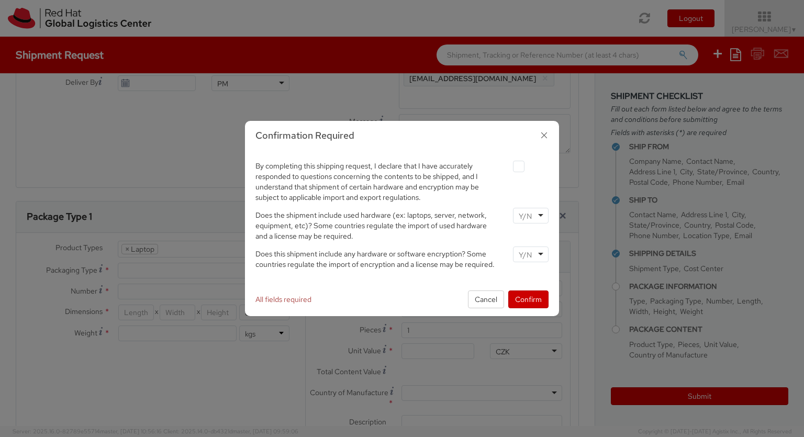
click at [518, 166] on label at bounding box center [519, 167] width 12 height 12
click at [510, 166] on input "checkbox" at bounding box center [506, 166] width 7 height 7
click at [530, 215] on input "select-one" at bounding box center [526, 216] width 15 height 10
click at [530, 254] on input "select-one" at bounding box center [526, 255] width 15 height 10
click at [528, 299] on button "Confirm" at bounding box center [528, 299] width 40 height 18
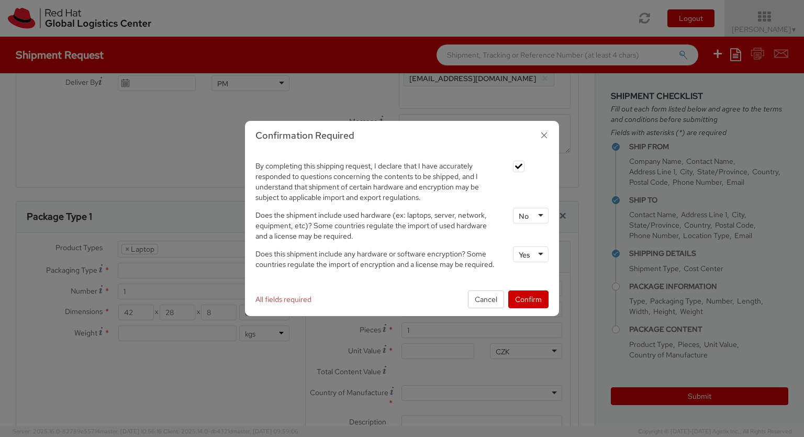
click at [438, 351] on input "Unit Value *" at bounding box center [437, 351] width 72 height 16
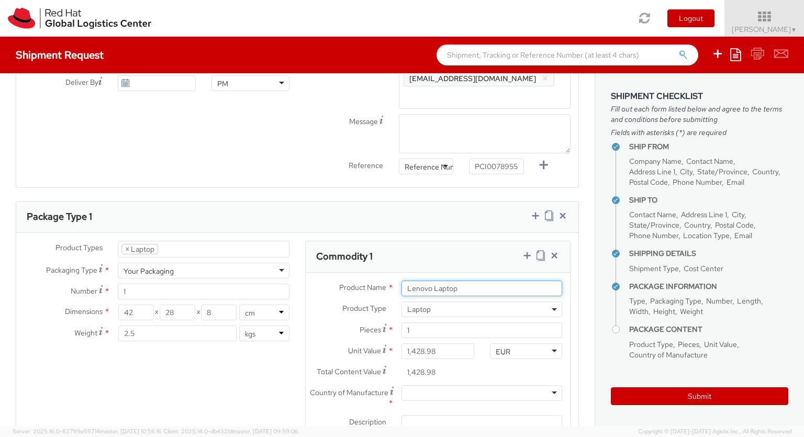
scroll to position [0, 0]
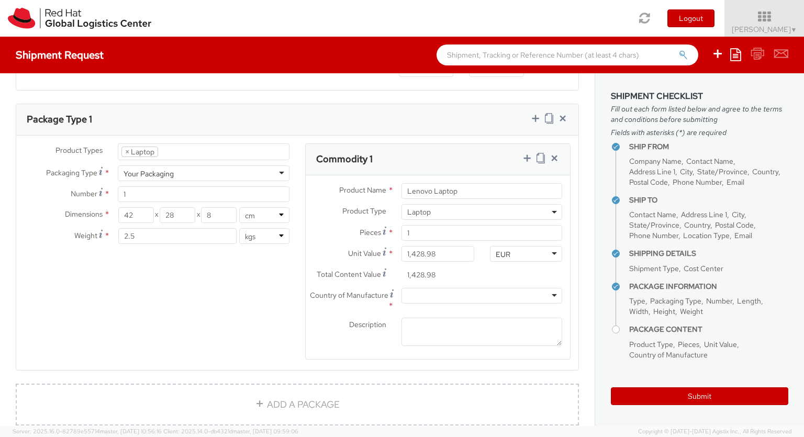
click at [481, 296] on div at bounding box center [481, 296] width 161 height 16
click at [527, 159] on icon at bounding box center [527, 158] width 10 height 10
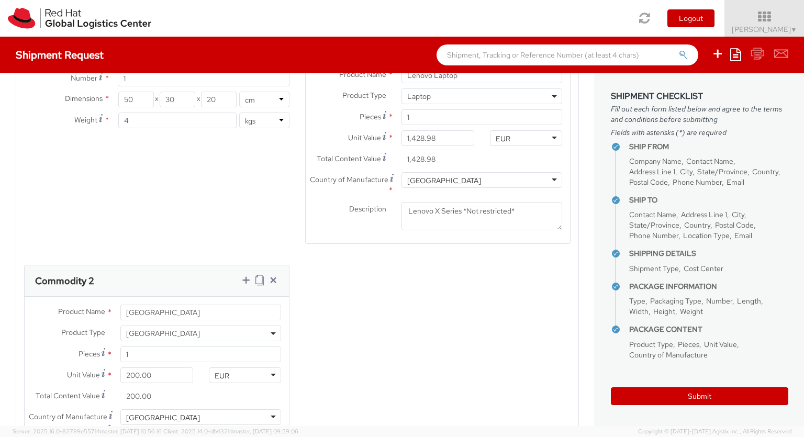
scroll to position [686, 0]
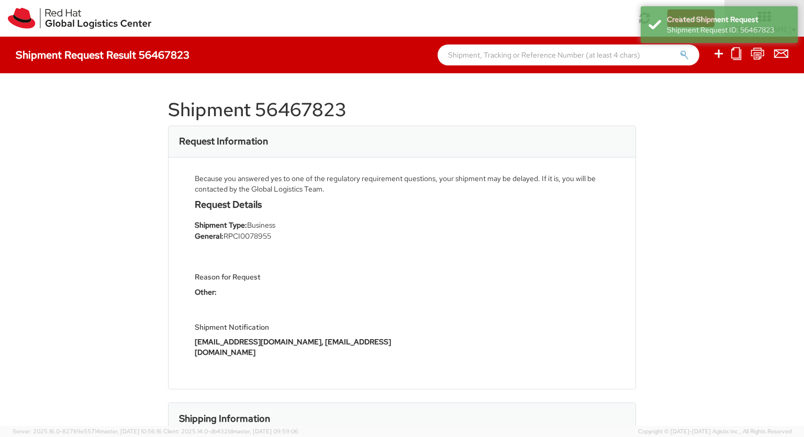
click at [719, 55] on icon at bounding box center [718, 53] width 13 height 13
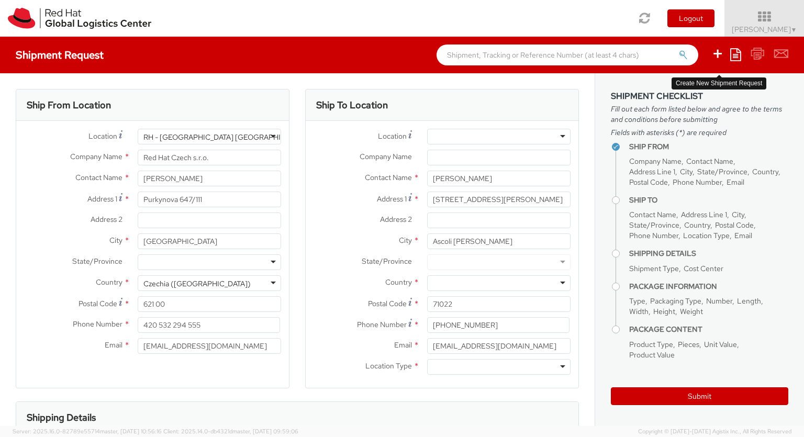
click at [499, 283] on div at bounding box center [498, 283] width 143 height 16
click at [499, 390] on div "Ship To Location Location * [GEOGRAPHIC_DATA] - [GEOGRAPHIC_DATA] - [GEOGRAPHIC…" at bounding box center [442, 245] width 274 height 312
click at [499, 367] on div at bounding box center [498, 367] width 143 height 16
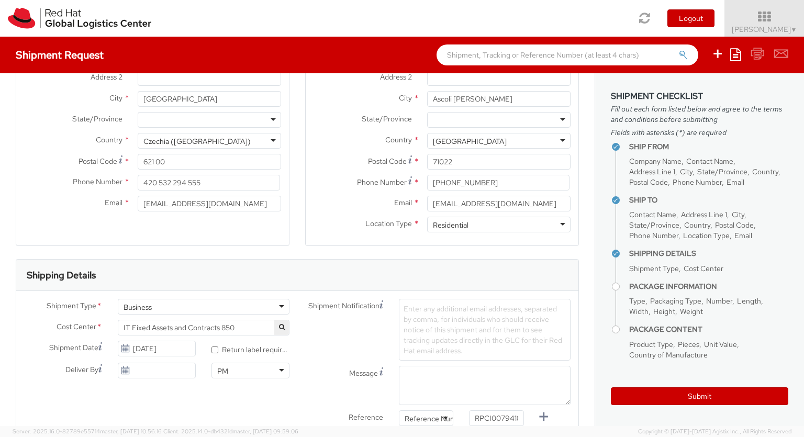
scroll to position [0, 3]
click at [0, 0] on label at bounding box center [0, 0] width 0 height 0
click at [0, 0] on input "checkbox" at bounding box center [0, 0] width 0 height 0
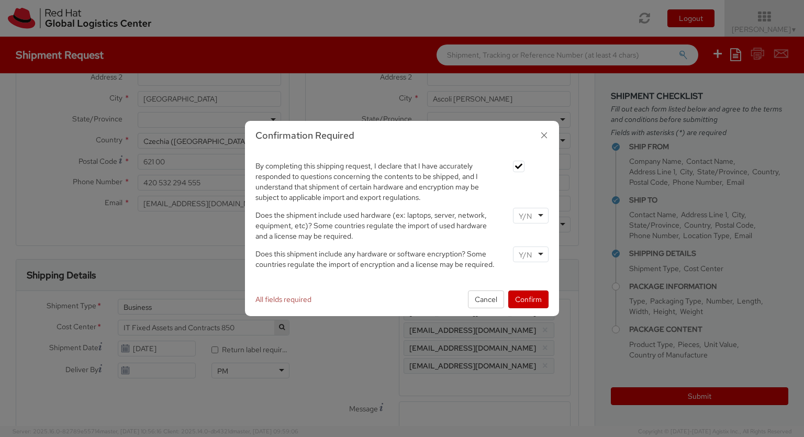
scroll to position [34, 0]
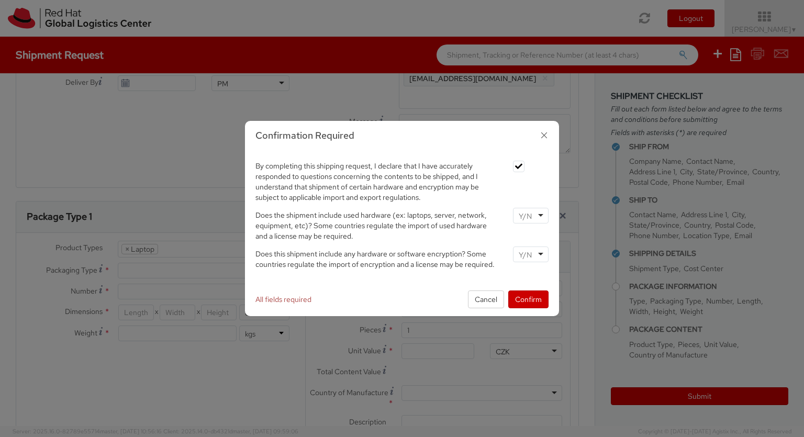
click at [530, 211] on input "select-one" at bounding box center [526, 216] width 15 height 10
click at [530, 250] on input "select-one" at bounding box center [526, 255] width 15 height 10
click at [528, 299] on button "Confirm" at bounding box center [528, 299] width 40 height 18
click at [438, 351] on input "Unit Value *" at bounding box center [437, 351] width 72 height 16
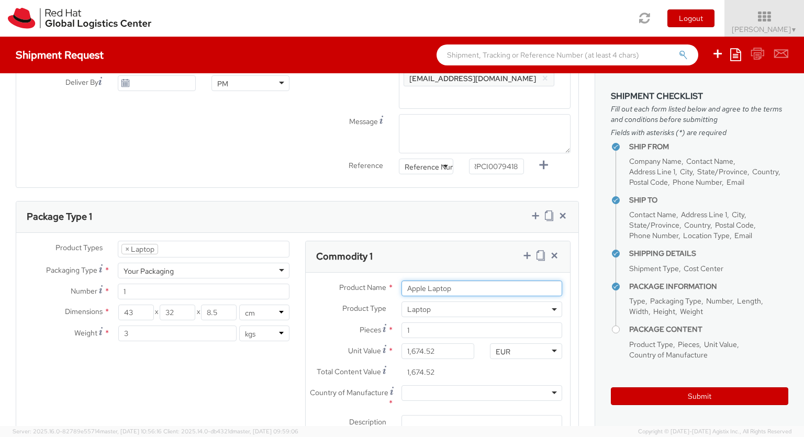
scroll to position [0, 0]
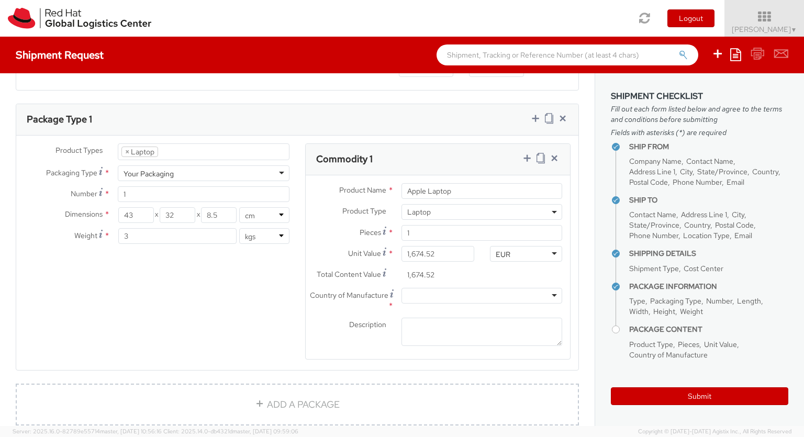
click at [481, 296] on div at bounding box center [481, 296] width 161 height 16
click at [527, 159] on icon at bounding box center [527, 158] width 10 height 10
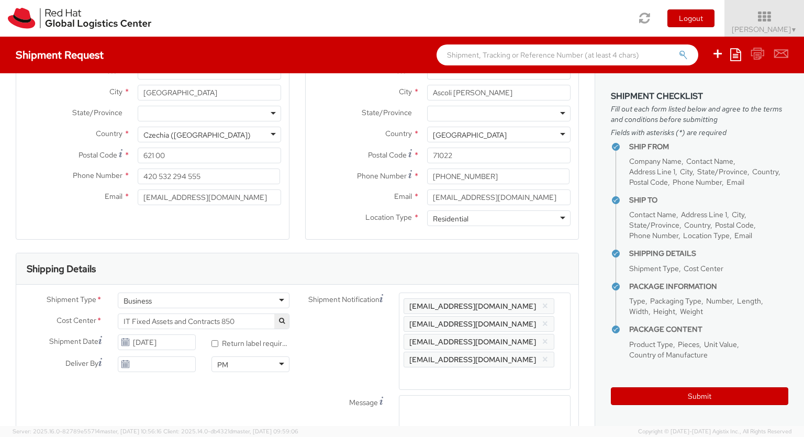
scroll to position [29, 0]
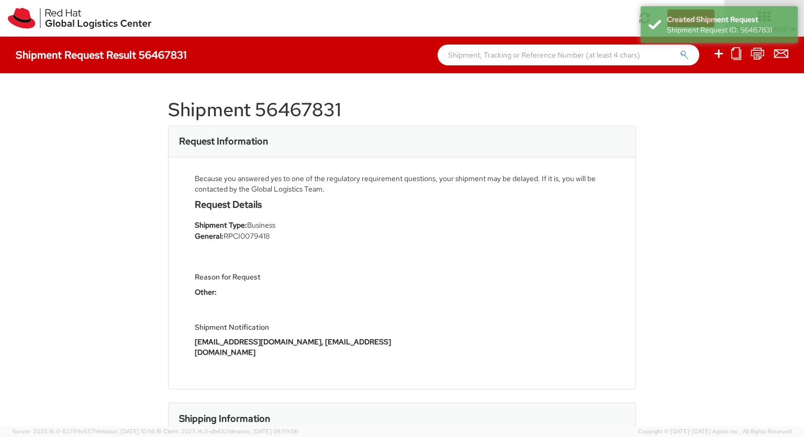
click at [719, 55] on icon at bounding box center [718, 53] width 13 height 13
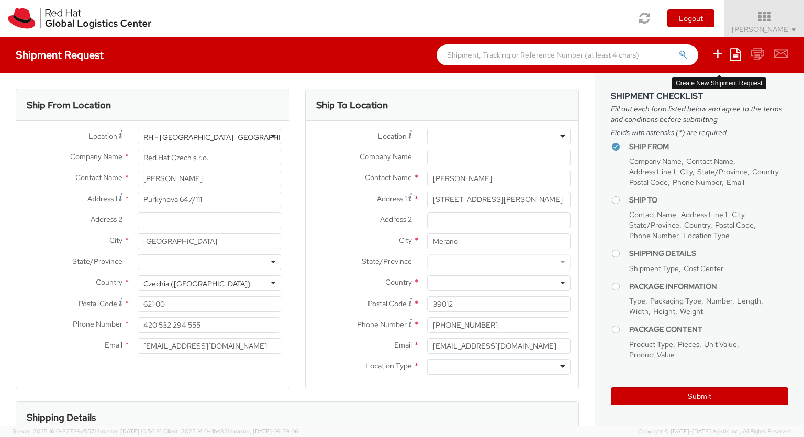
click at [499, 283] on div at bounding box center [498, 283] width 143 height 16
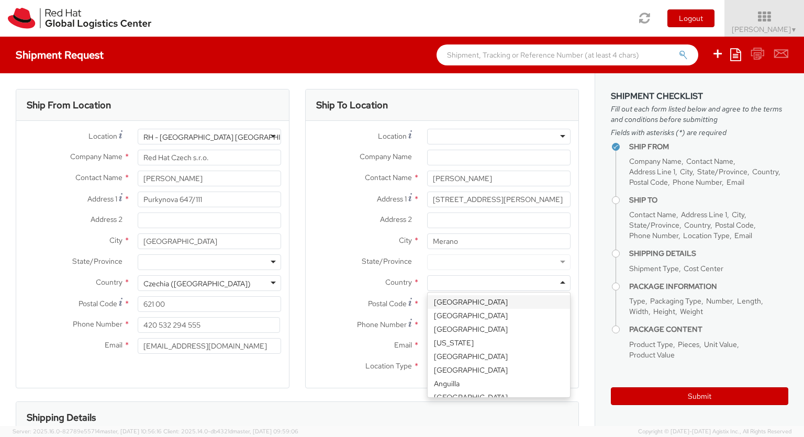
click at [499, 390] on div "Ship To Location Location * [GEOGRAPHIC_DATA] - [GEOGRAPHIC_DATA] - [GEOGRAPHIC…" at bounding box center [442, 245] width 274 height 312
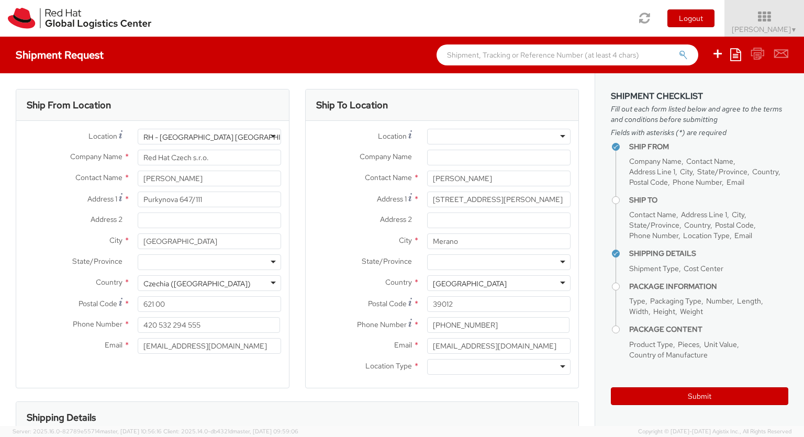
click at [499, 367] on div at bounding box center [498, 367] width 143 height 16
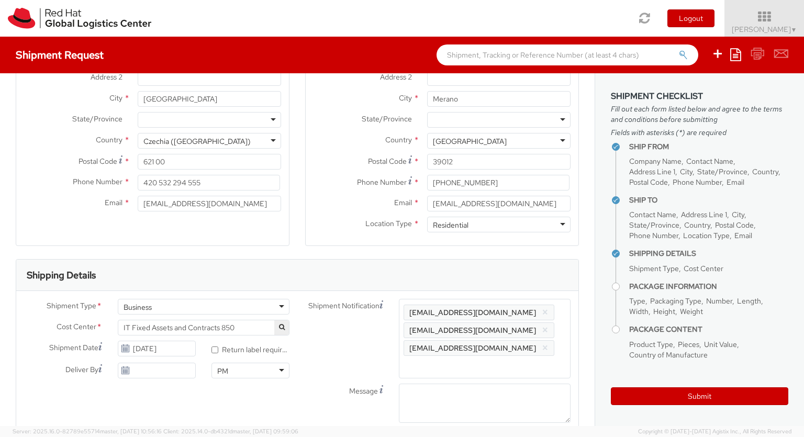
scroll to position [34, 0]
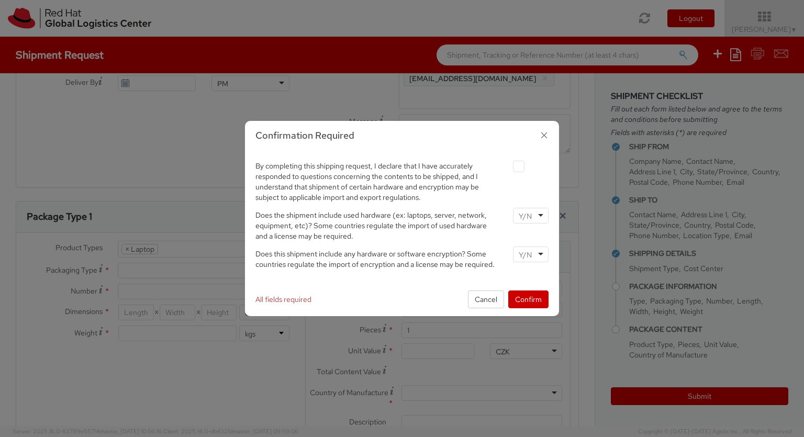
click at [518, 166] on label at bounding box center [519, 167] width 12 height 12
click at [510, 166] on input "checkbox" at bounding box center [506, 166] width 7 height 7
click at [530, 215] on input "select-one" at bounding box center [526, 216] width 15 height 10
click at [530, 254] on input "select-one" at bounding box center [526, 255] width 15 height 10
click at [528, 299] on button "Confirm" at bounding box center [528, 299] width 40 height 18
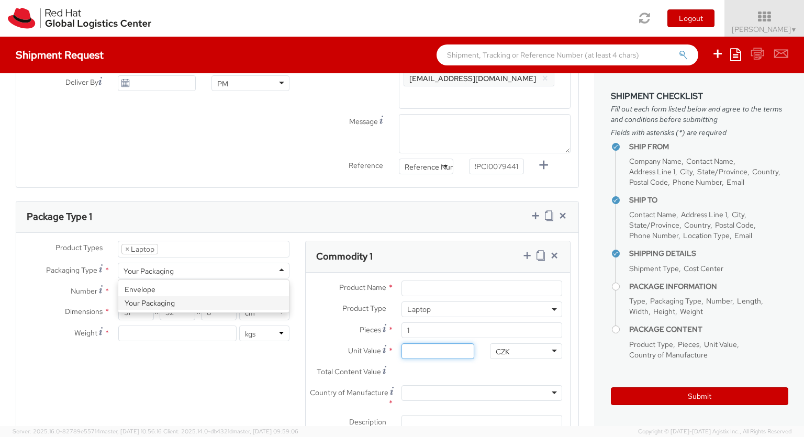
click at [438, 351] on input "Unit Value *" at bounding box center [437, 351] width 72 height 16
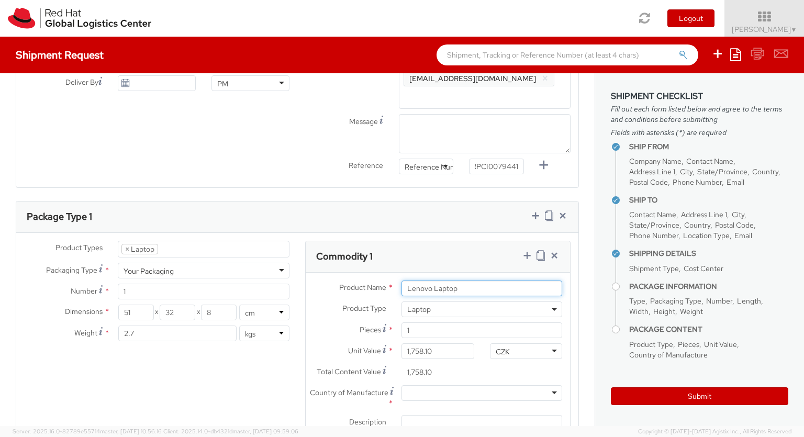
scroll to position [0, 0]
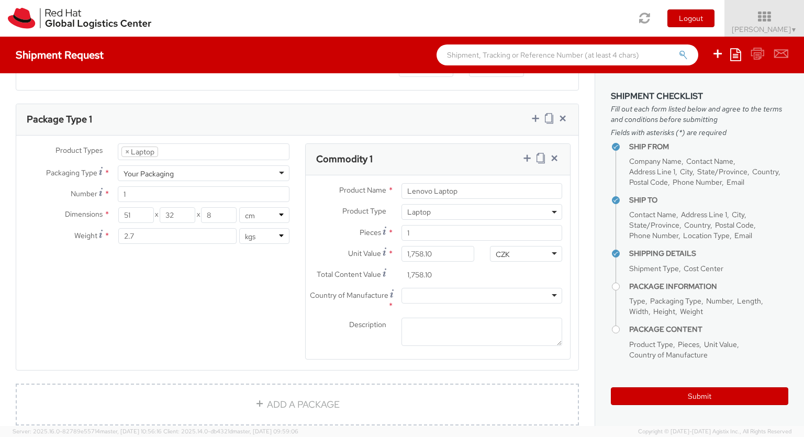
click at [481, 296] on div at bounding box center [481, 296] width 161 height 16
click at [527, 159] on icon at bounding box center [527, 158] width 10 height 10
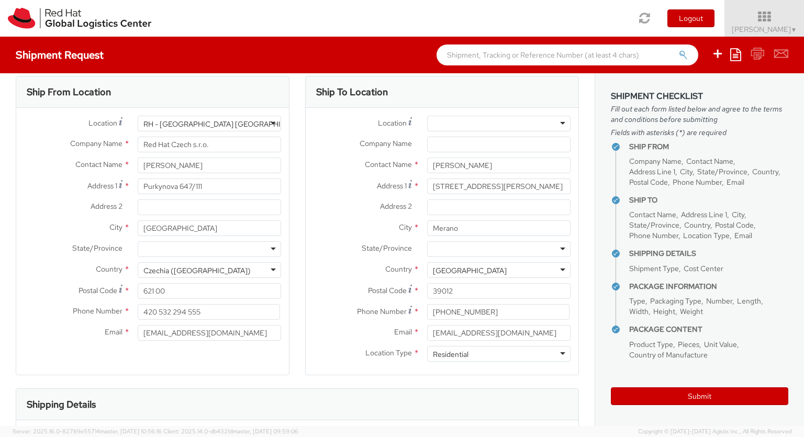
scroll to position [0, 0]
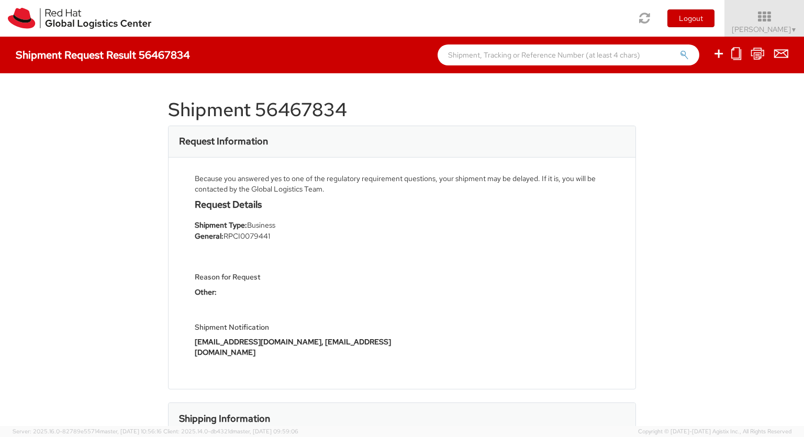
click at [719, 55] on icon at bounding box center [718, 53] width 13 height 13
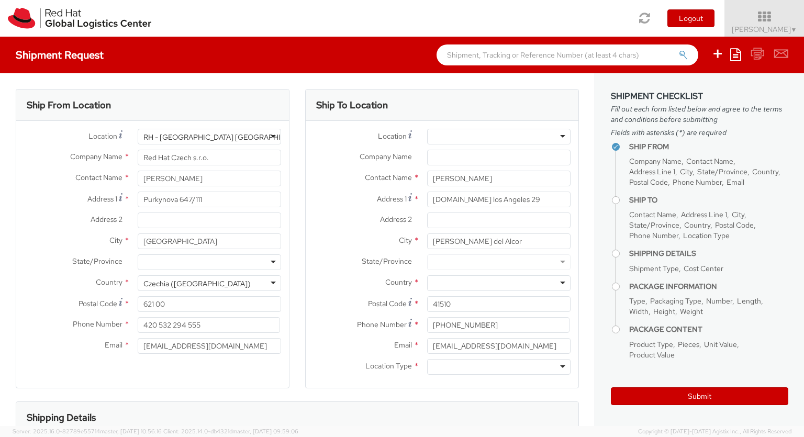
click at [499, 283] on div at bounding box center [498, 283] width 143 height 16
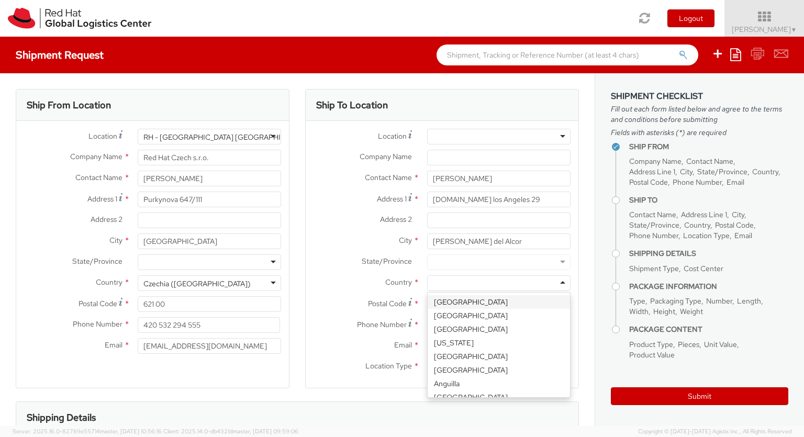
click at [499, 390] on div "Ship To Location Location * [GEOGRAPHIC_DATA] - [GEOGRAPHIC_DATA] - [GEOGRAPHIC…" at bounding box center [442, 245] width 274 height 312
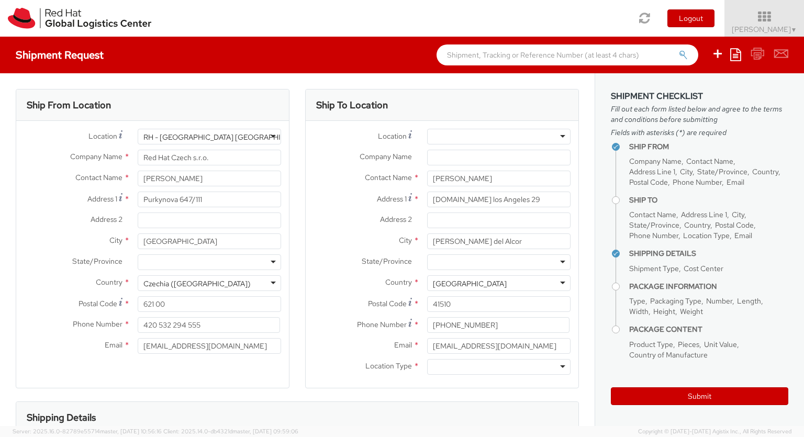
click at [499, 367] on div at bounding box center [498, 367] width 143 height 16
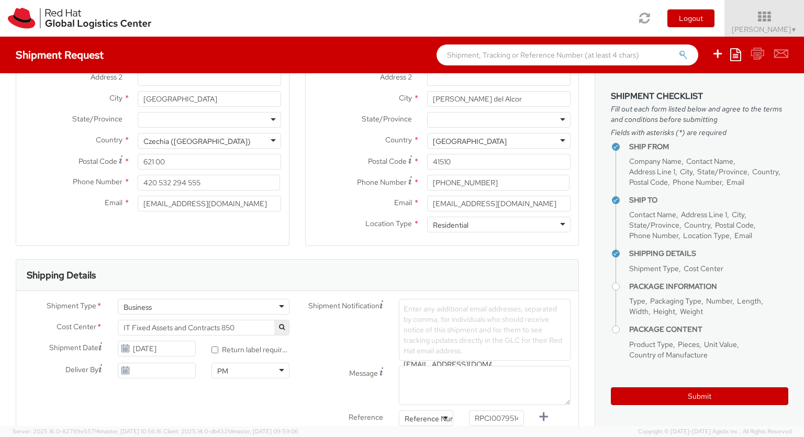
scroll to position [0, 3]
click at [0, 0] on label at bounding box center [0, 0] width 0 height 0
click at [0, 0] on input "checkbox" at bounding box center [0, 0] width 0 height 0
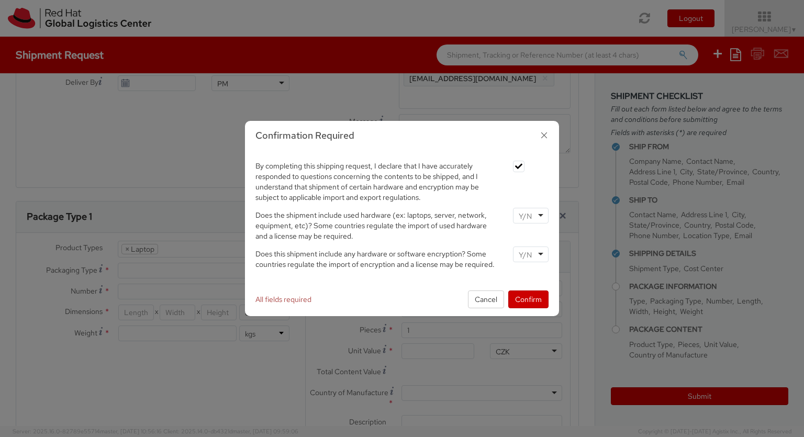
click at [530, 211] on input "select-one" at bounding box center [526, 216] width 15 height 10
click at [530, 250] on input "select-one" at bounding box center [526, 255] width 15 height 10
click at [528, 299] on button "Confirm" at bounding box center [528, 299] width 40 height 18
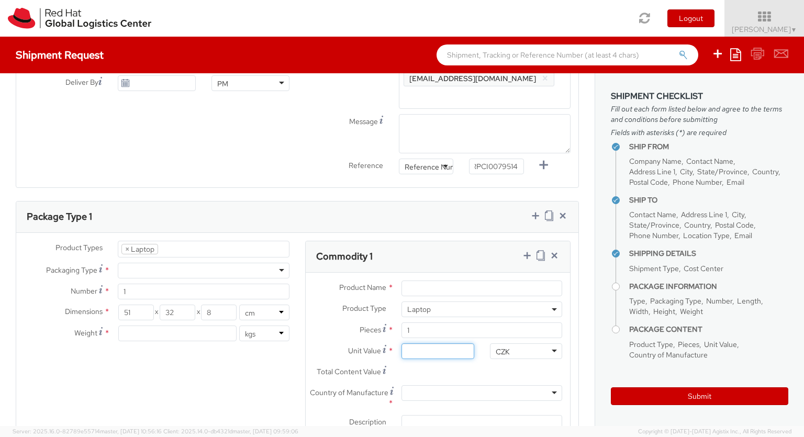
click at [438, 351] on input "Unit Value *" at bounding box center [437, 351] width 72 height 16
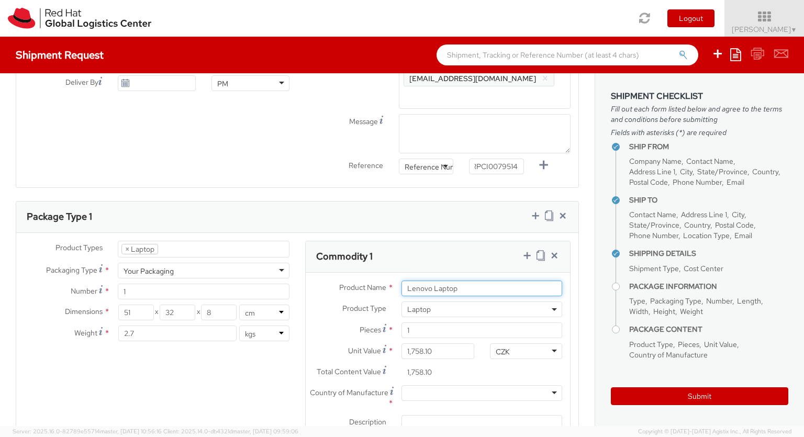
scroll to position [0, 0]
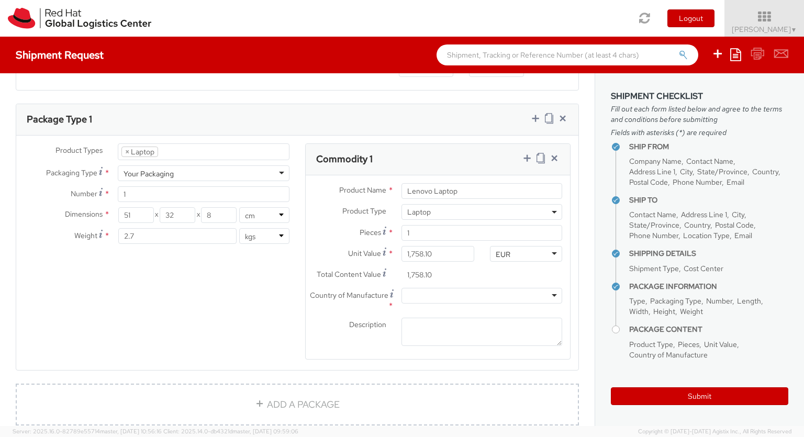
click at [481, 296] on div at bounding box center [481, 296] width 161 height 16
click at [527, 159] on icon at bounding box center [527, 158] width 10 height 10
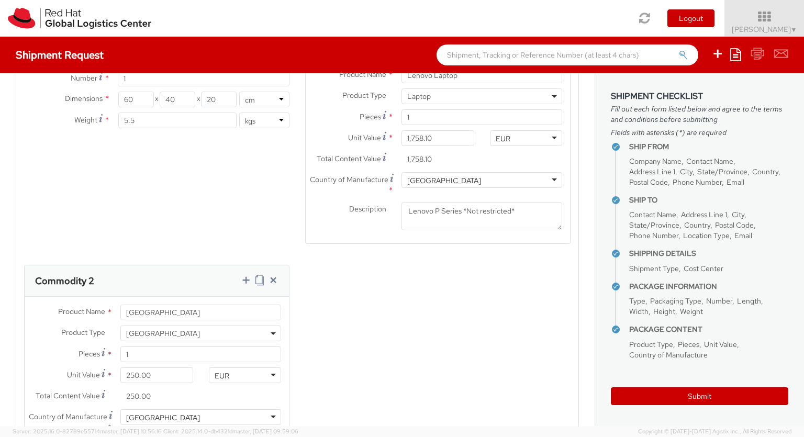
scroll to position [686, 0]
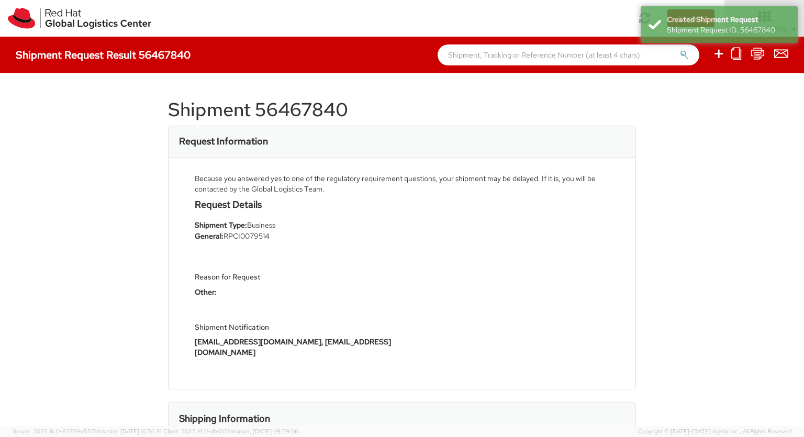
click at [719, 55] on icon at bounding box center [718, 53] width 13 height 13
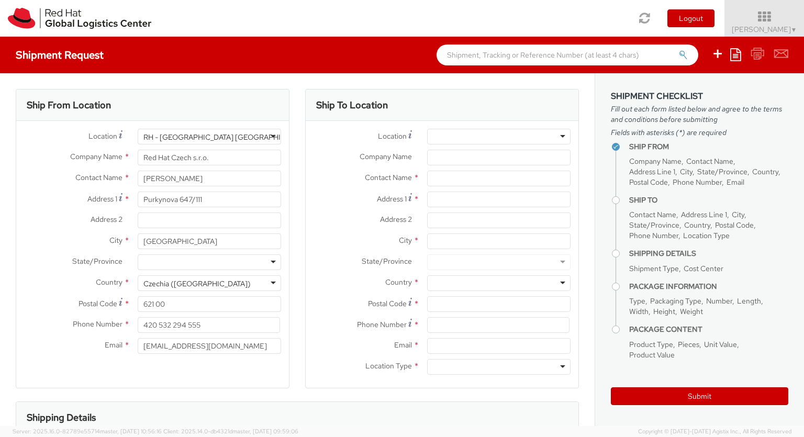
click at [499, 137] on div at bounding box center [498, 137] width 143 height 16
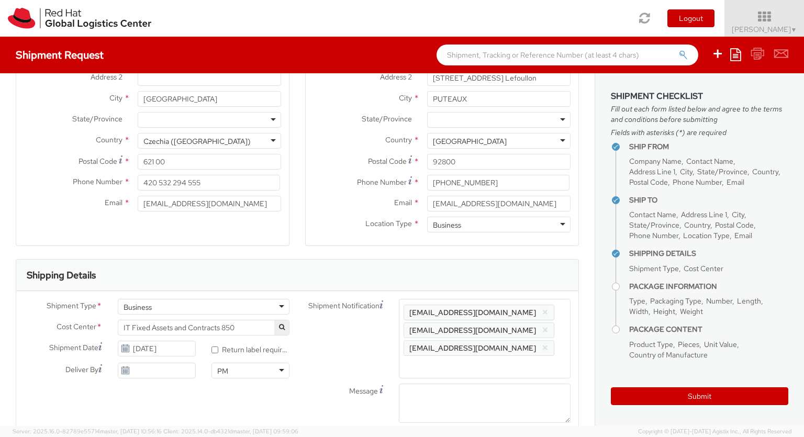
scroll to position [0, 5]
click at [0, 0] on label at bounding box center [0, 0] width 0 height 0
click at [0, 0] on input "checkbox" at bounding box center [0, 0] width 0 height 0
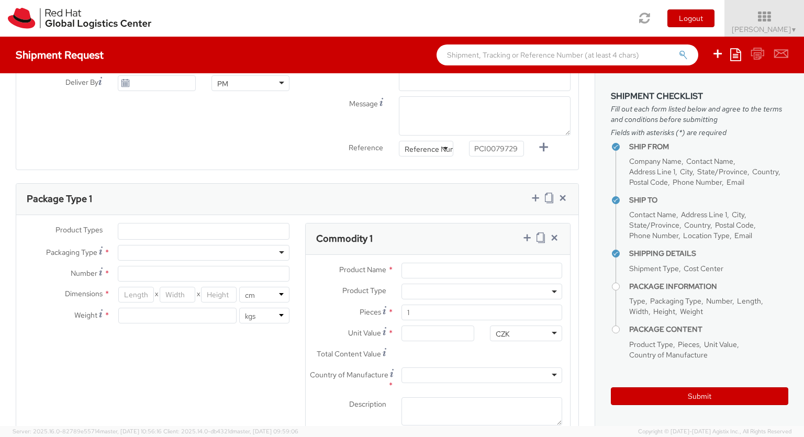
click at [0, 0] on input "select-one" at bounding box center [0, 0] width 0 height 0
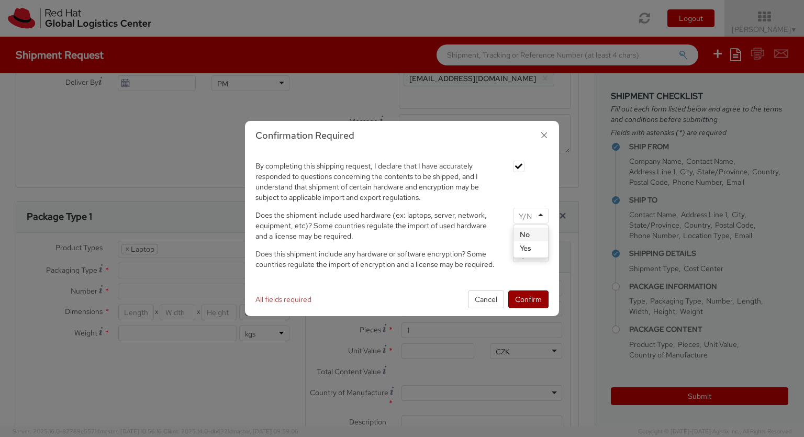
click at [530, 250] on input "select-one" at bounding box center [526, 255] width 15 height 10
click at [528, 299] on button "Confirm" at bounding box center [528, 299] width 40 height 18
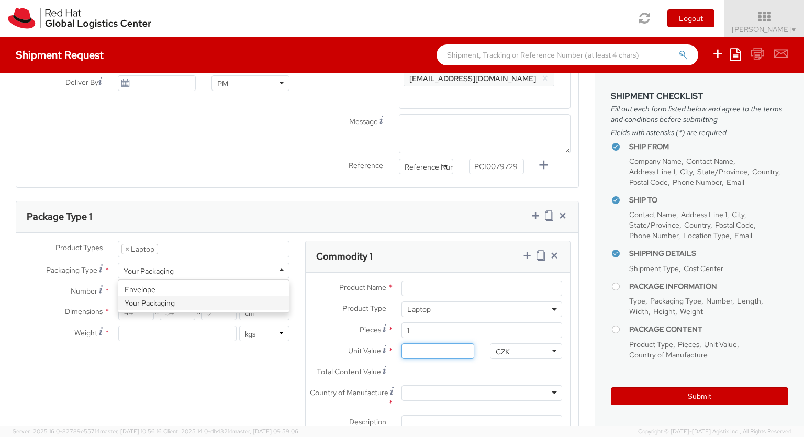
click at [438, 351] on input "Unit Value *" at bounding box center [437, 351] width 72 height 16
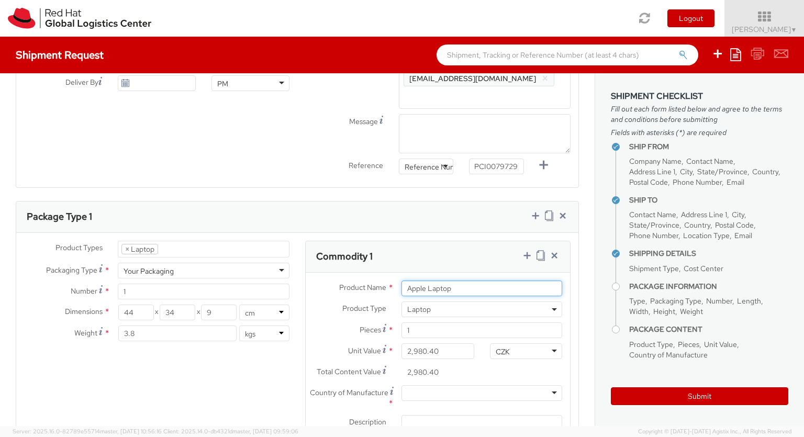
scroll to position [0, 0]
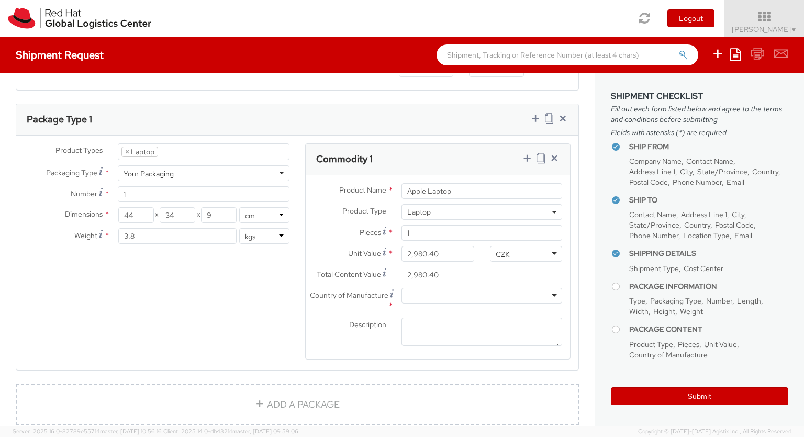
click at [481, 296] on div at bounding box center [481, 296] width 161 height 16
click at [527, 159] on icon at bounding box center [527, 158] width 10 height 10
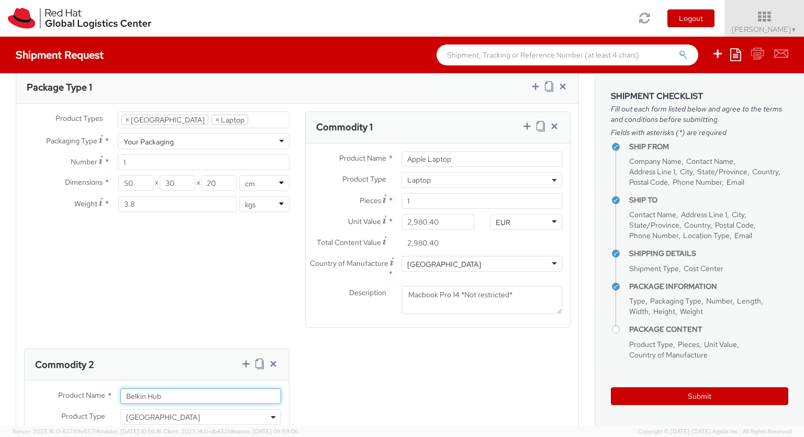
scroll to position [33, 0]
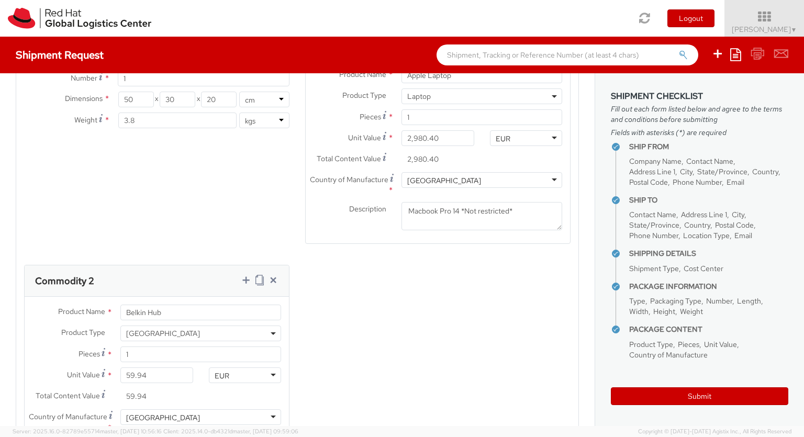
scroll to position [686, 0]
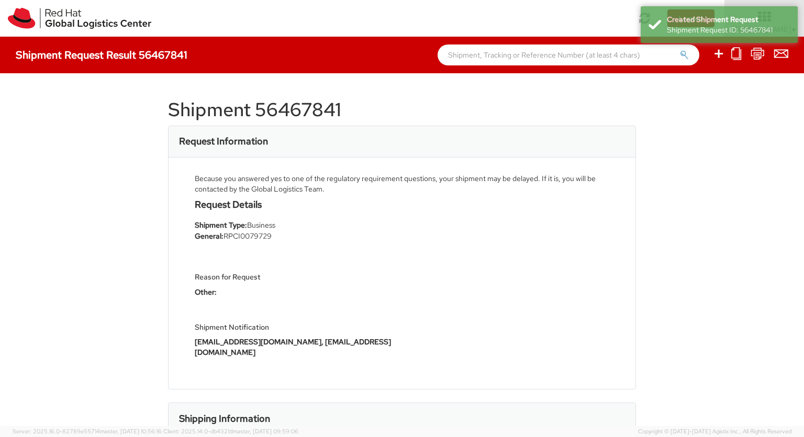
click at [719, 55] on icon at bounding box center [718, 53] width 13 height 13
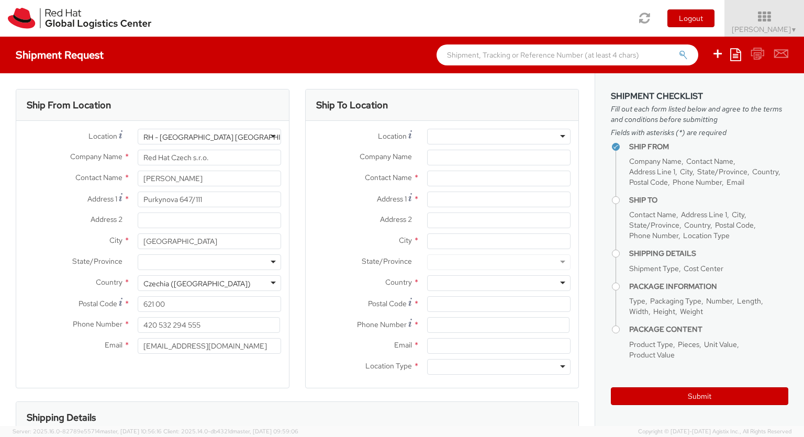
click at [499, 137] on div at bounding box center [498, 137] width 143 height 16
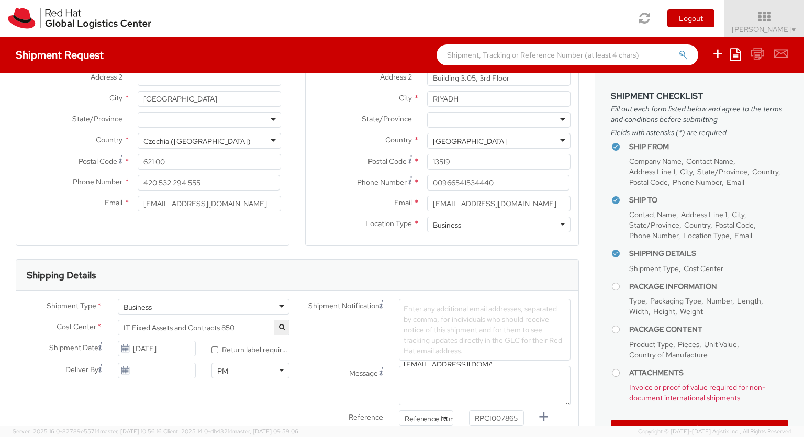
scroll to position [0, 5]
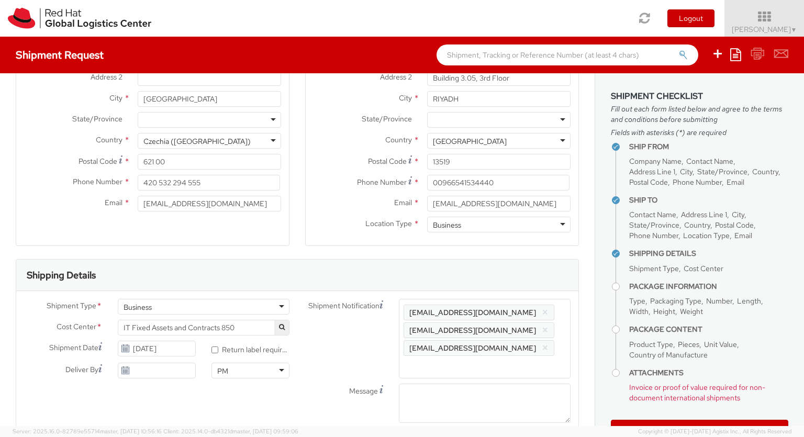
click at [0, 0] on label at bounding box center [0, 0] width 0 height 0
click at [0, 0] on input "checkbox" at bounding box center [0, 0] width 0 height 0
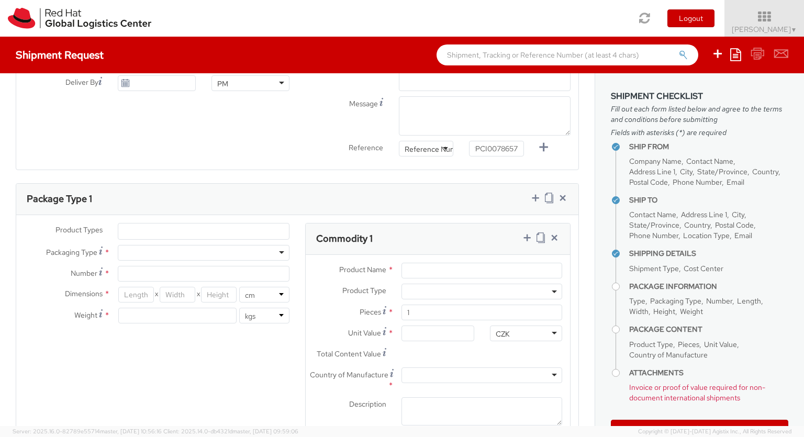
click at [0, 0] on input "select-one" at bounding box center [0, 0] width 0 height 0
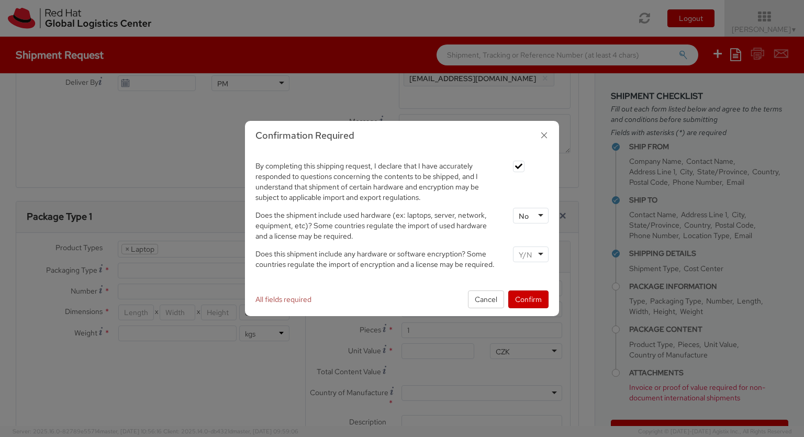
click at [530, 250] on input "select-one" at bounding box center [526, 255] width 15 height 10
click at [528, 298] on button "Confirm" at bounding box center [528, 299] width 40 height 18
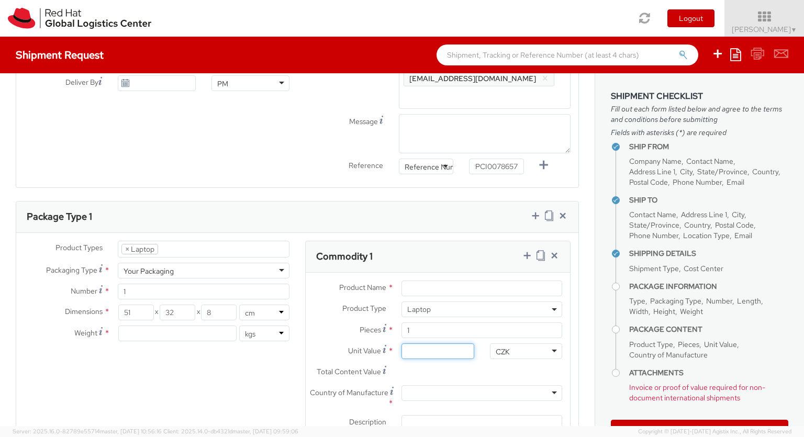
click at [438, 351] on input "Unit Value *" at bounding box center [437, 351] width 72 height 16
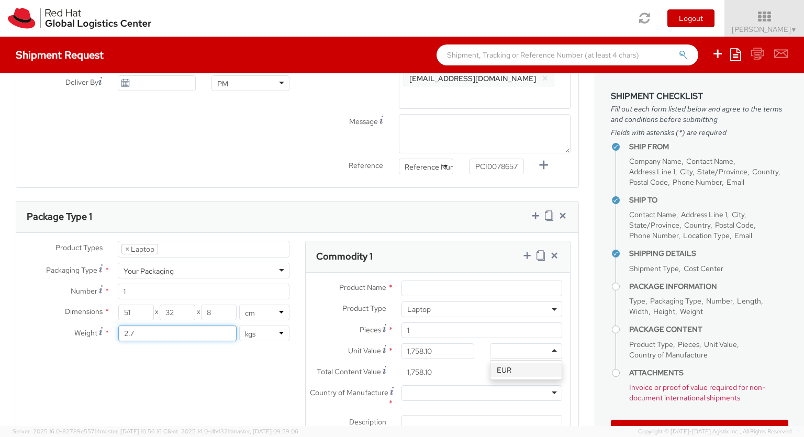
scroll to position [0, 0]
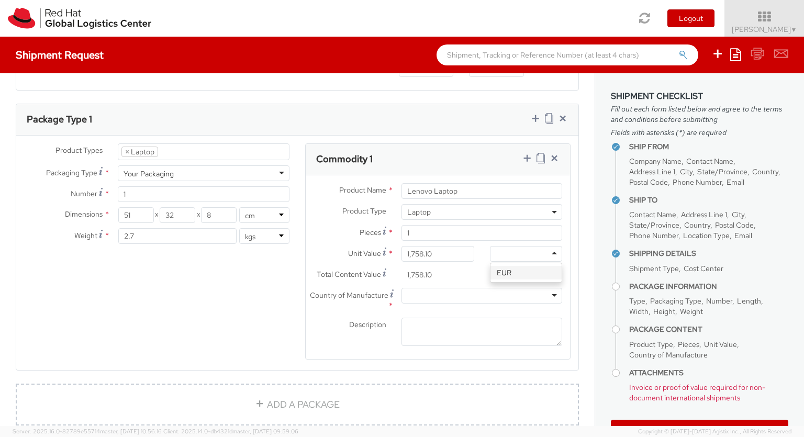
click at [481, 296] on div at bounding box center [481, 296] width 161 height 16
click at [527, 159] on icon at bounding box center [527, 158] width 10 height 10
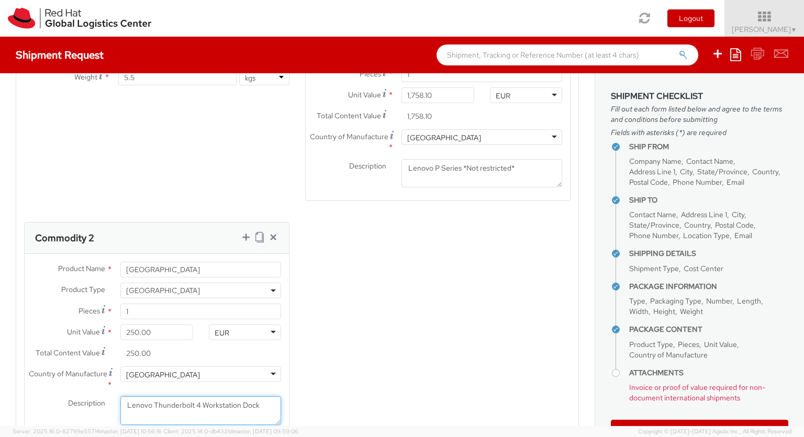
scroll to position [924, 0]
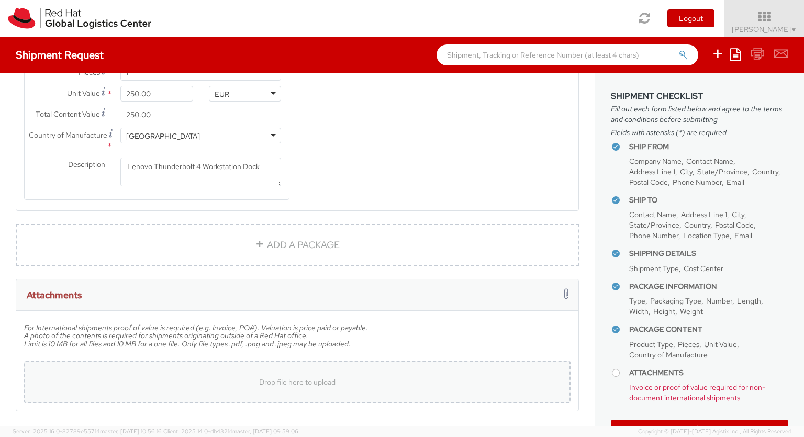
click at [293, 379] on span "Drop file here to upload" at bounding box center [297, 381] width 76 height 9
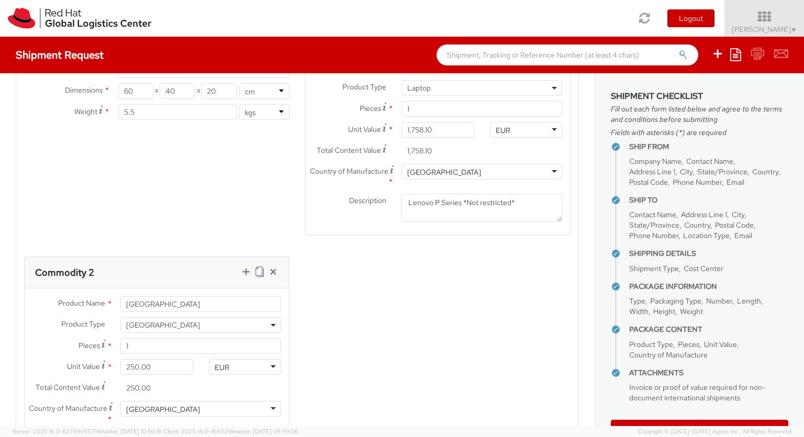
scroll to position [626, 0]
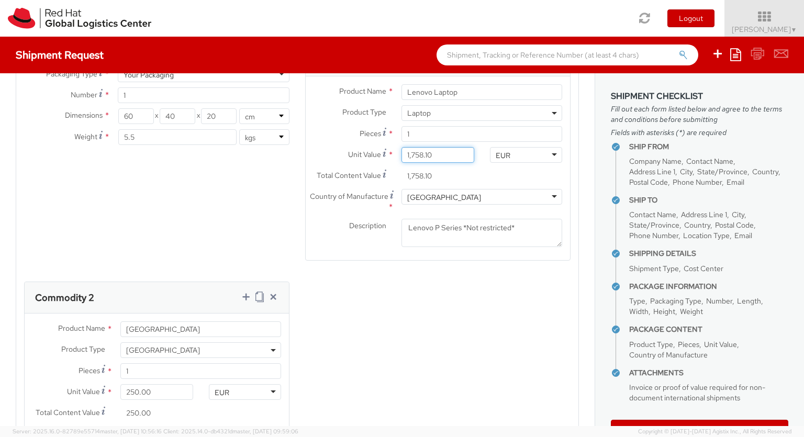
click at [452, 159] on input "1,758.10" at bounding box center [437, 155] width 72 height 16
paste input "873.19"
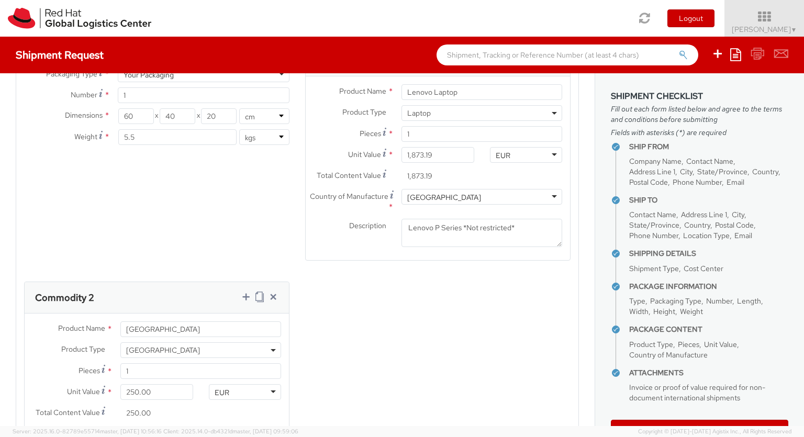
scroll to position [1035, 0]
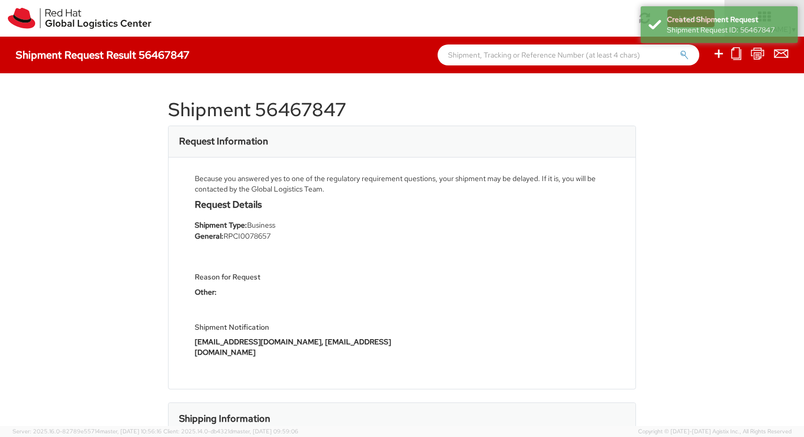
click at [719, 55] on icon at bounding box center [718, 53] width 13 height 13
